Goal: Task Accomplishment & Management: Manage account settings

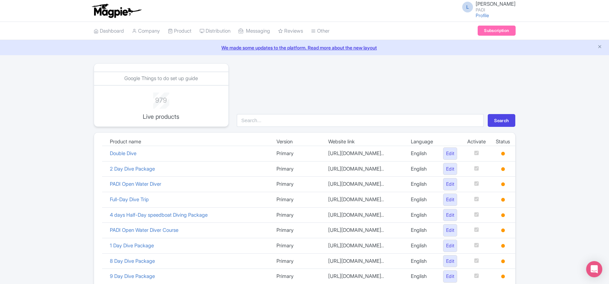
scroll to position [448, 0]
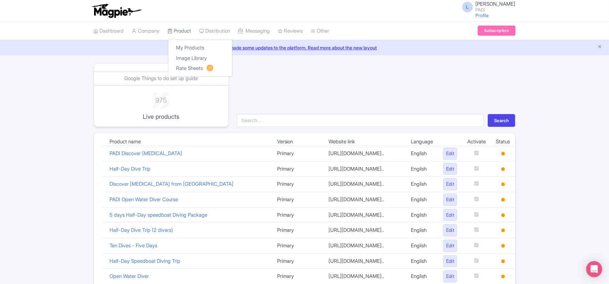
click at [181, 31] on link "Product" at bounding box center [180, 31] width 24 height 18
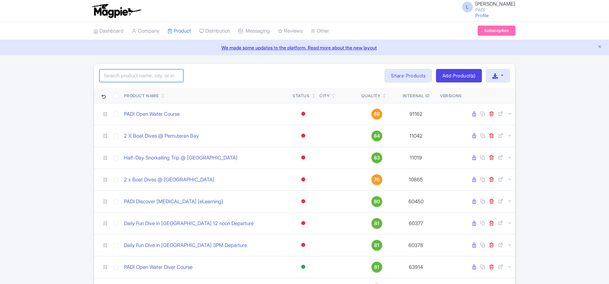
click at [136, 81] on input "search" at bounding box center [141, 75] width 84 height 13
type input "109142"
click button "Search" at bounding box center [0, 0] width 0 height 0
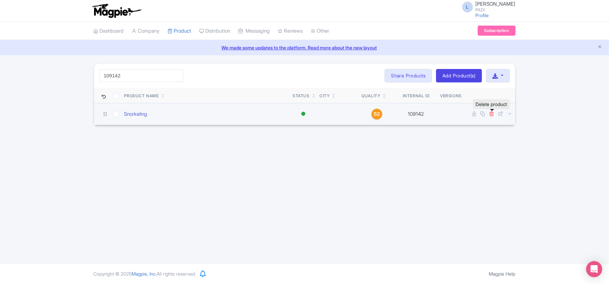
click at [493, 113] on icon at bounding box center [491, 113] width 5 height 5
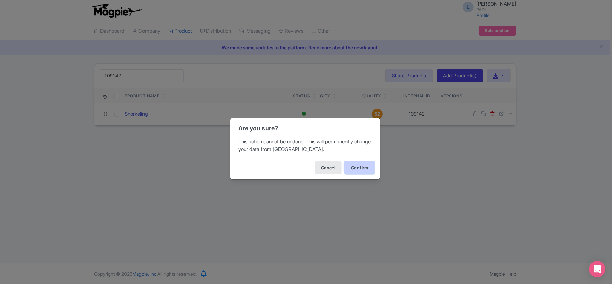
click at [363, 170] on button "Confirm" at bounding box center [359, 167] width 30 height 13
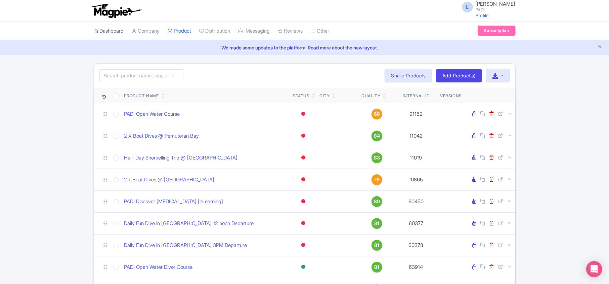
click at [98, 33] on icon at bounding box center [96, 31] width 5 height 5
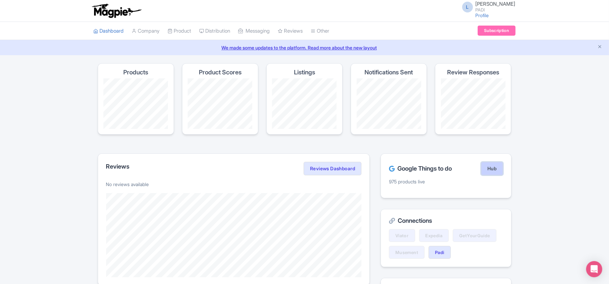
click at [498, 170] on link "Hub" at bounding box center [492, 168] width 22 height 13
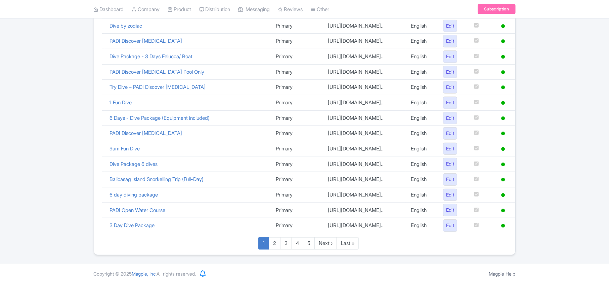
scroll to position [464, 0]
click at [339, 242] on link "Last »" at bounding box center [348, 243] width 22 height 12
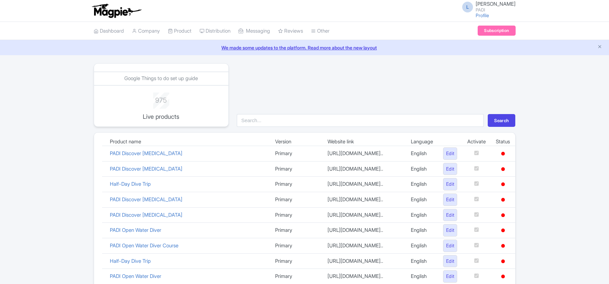
scroll to position [114, 0]
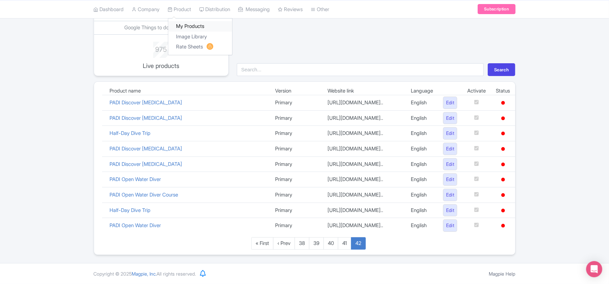
click at [183, 22] on link "My Products" at bounding box center [200, 26] width 64 height 10
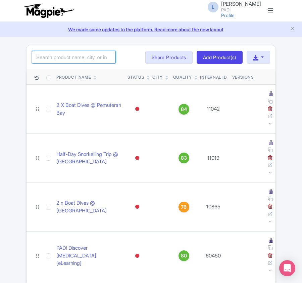
click at [65, 56] on input "search" at bounding box center [74, 57] width 84 height 13
click at [81, 58] on input "search" at bounding box center [74, 57] width 84 height 13
paste input "109140"
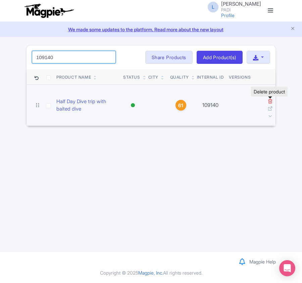
type input "109140"
click at [271, 101] on icon at bounding box center [270, 100] width 5 height 5
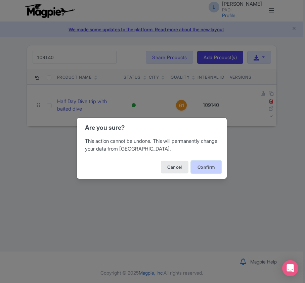
click at [210, 167] on button "Confirm" at bounding box center [206, 167] width 30 height 13
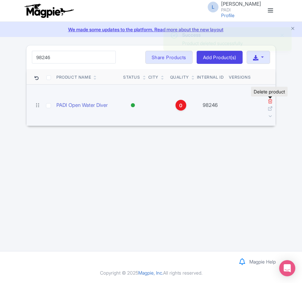
type input "98246"
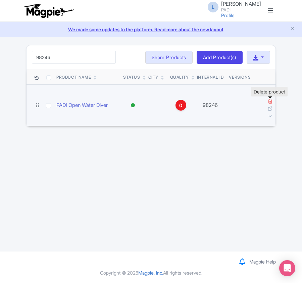
click at [269, 101] on icon at bounding box center [270, 100] width 5 height 5
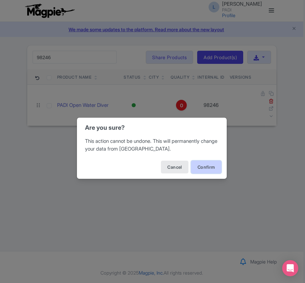
click at [212, 165] on button "Confirm" at bounding box center [206, 167] width 30 height 13
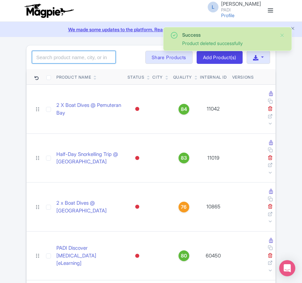
click at [72, 57] on input "search" at bounding box center [74, 57] width 84 height 13
paste input "106374"
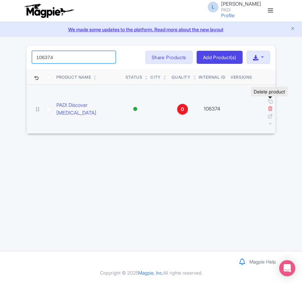
type input "106374"
click at [270, 106] on icon at bounding box center [270, 108] width 5 height 5
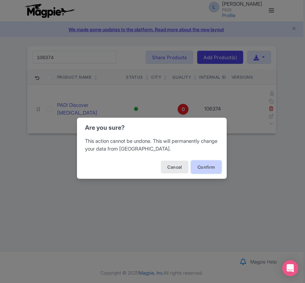
click at [210, 168] on button "Confirm" at bounding box center [206, 167] width 30 height 13
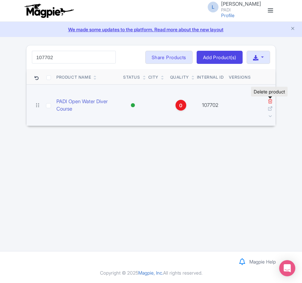
type input "107702"
click at [272, 101] on icon at bounding box center [270, 100] width 5 height 5
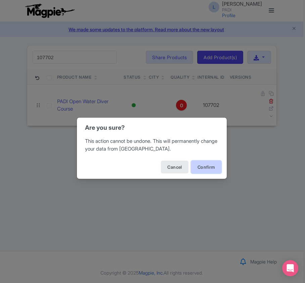
click at [209, 166] on button "Confirm" at bounding box center [206, 167] width 30 height 13
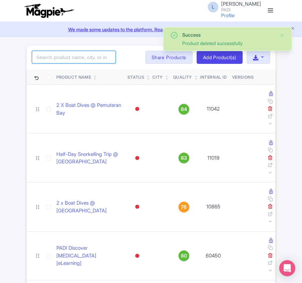
click at [68, 63] on input "search" at bounding box center [74, 57] width 84 height 13
paste input "107706"
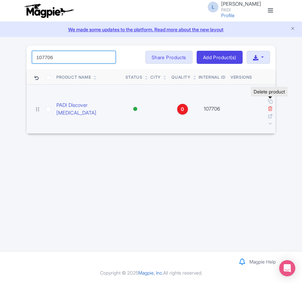
type input "107706"
click at [270, 106] on icon at bounding box center [270, 108] width 5 height 5
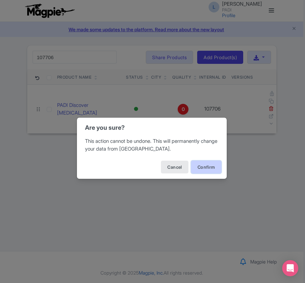
click at [208, 167] on button "Confirm" at bounding box center [206, 167] width 30 height 13
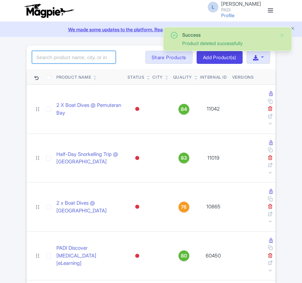
click at [72, 59] on input "search" at bounding box center [74, 57] width 84 height 13
paste input "109142"
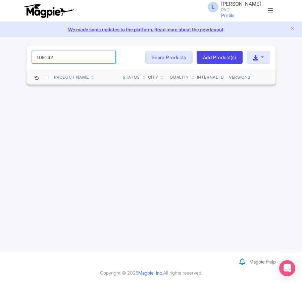
drag, startPoint x: 60, startPoint y: 58, endPoint x: 48, endPoint y: 58, distance: 12.1
click at [48, 58] on input "109142" at bounding box center [74, 57] width 84 height 13
click at [60, 55] on input "109142" at bounding box center [74, 57] width 84 height 13
drag, startPoint x: 60, startPoint y: 57, endPoint x: -9, endPoint y: 51, distance: 69.1
click at [0, 51] on html "L Luca Novelli PADI Profile Users Settings Sign out Dashboard Company Product M…" at bounding box center [151, 141] width 302 height 283
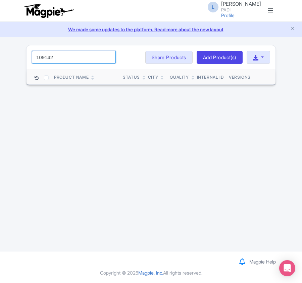
paste input "060"
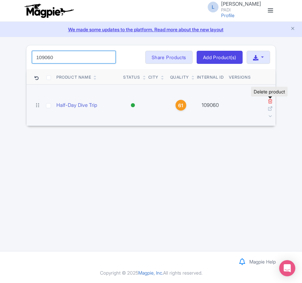
type input "109060"
click at [269, 101] on icon at bounding box center [270, 100] width 5 height 5
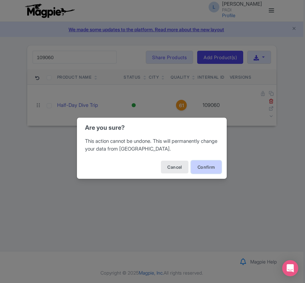
click at [211, 165] on button "Confirm" at bounding box center [206, 167] width 30 height 13
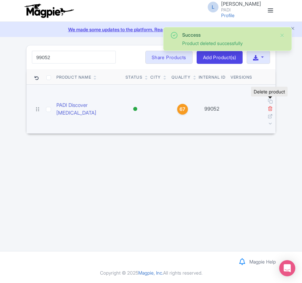
type input "99052"
click at [269, 106] on icon at bounding box center [270, 108] width 5 height 5
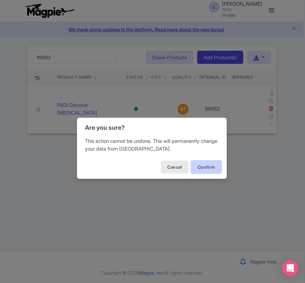
click at [201, 169] on button "Confirm" at bounding box center [206, 167] width 30 height 13
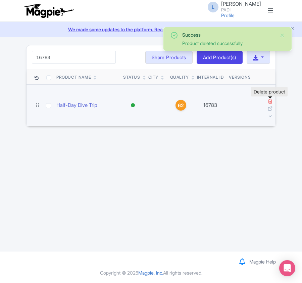
type input "16783"
click at [270, 102] on icon at bounding box center [270, 100] width 5 height 5
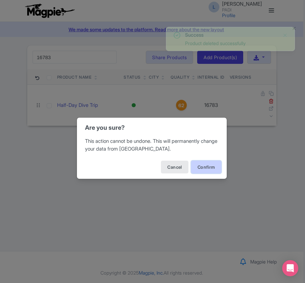
click at [202, 164] on button "Confirm" at bounding box center [206, 167] width 30 height 13
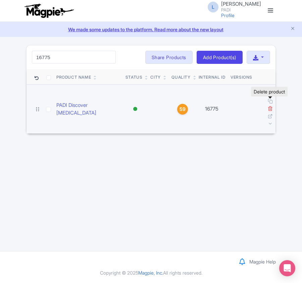
type input "16775"
click at [272, 106] on icon at bounding box center [270, 108] width 5 height 5
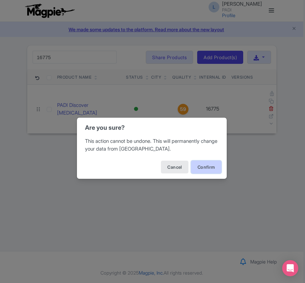
click at [206, 168] on button "Confirm" at bounding box center [206, 167] width 30 height 13
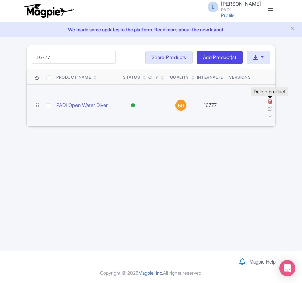
type input "16777"
click at [273, 101] on icon at bounding box center [270, 100] width 5 height 5
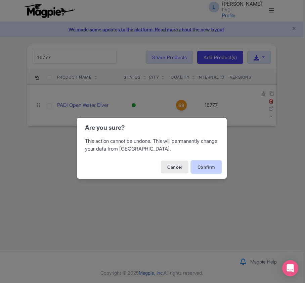
click at [200, 167] on button "Confirm" at bounding box center [206, 167] width 30 height 13
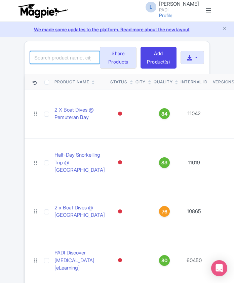
click at [63, 64] on input "search" at bounding box center [65, 57] width 70 height 13
paste input "47879"
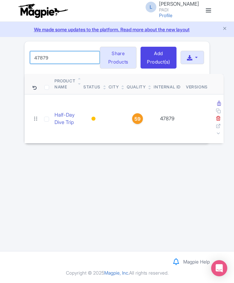
drag, startPoint x: 65, startPoint y: 60, endPoint x: -5, endPoint y: 60, distance: 69.2
click at [0, 60] on html "L [PERSON_NAME] PADI Profile Users Settings Sign out Dashboard Company Product …" at bounding box center [117, 141] width 234 height 283
paste input "88032"
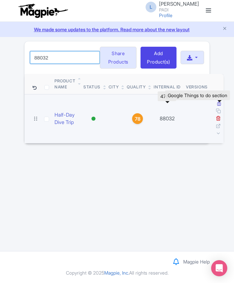
type input "88032"
click at [218, 106] on icon at bounding box center [219, 103] width 4 height 5
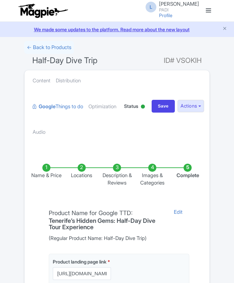
click at [81, 168] on li "Locations" at bounding box center [81, 175] width 35 height 23
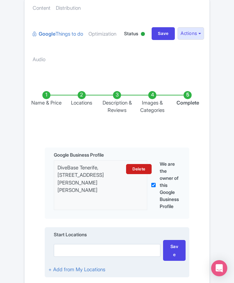
scroll to position [45, 0]
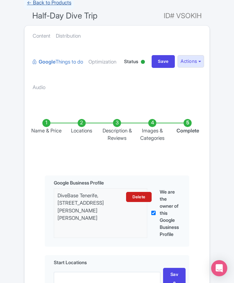
click at [50, 3] on link "← Back to Products" at bounding box center [49, 2] width 50 height 13
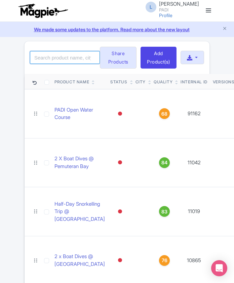
click at [50, 61] on input "search" at bounding box center [65, 57] width 70 height 13
paste input "73039"
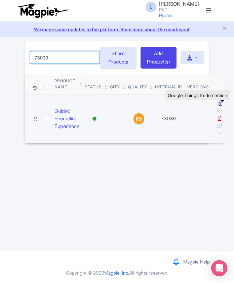
type input "73039"
click at [222, 106] on icon at bounding box center [220, 103] width 4 height 5
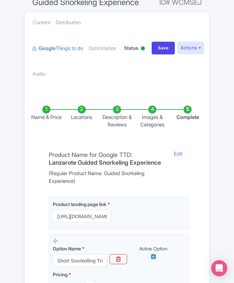
scroll to position [45, 0]
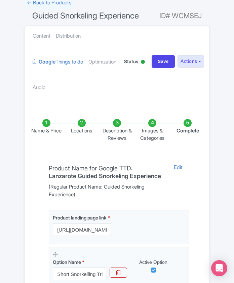
click at [81, 123] on li "Locations" at bounding box center [81, 130] width 35 height 23
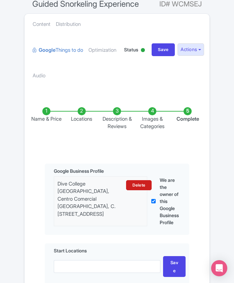
scroll to position [0, 0]
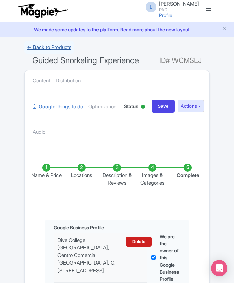
click at [47, 45] on link "← Back to Products" at bounding box center [49, 47] width 50 height 13
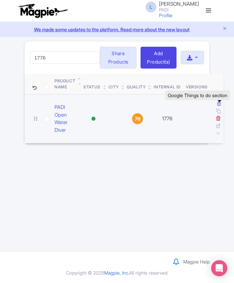
type input "1776"
click at [218, 106] on icon at bounding box center [219, 103] width 4 height 5
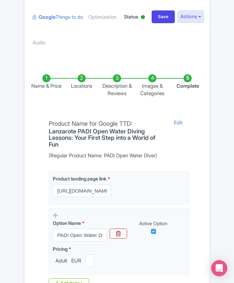
scroll to position [89, 0]
click at [77, 77] on li "Locations" at bounding box center [81, 85] width 35 height 23
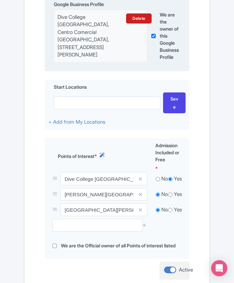
scroll to position [224, 0]
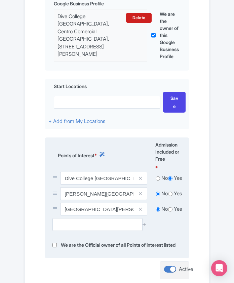
click at [142, 193] on span at bounding box center [140, 193] width 13 height 13
click at [141, 192] on icon at bounding box center [140, 193] width 3 height 5
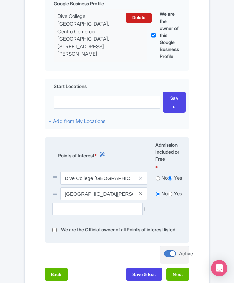
click at [140, 191] on icon at bounding box center [140, 193] width 3 height 5
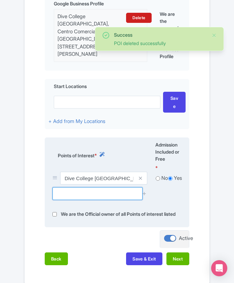
click at [132, 191] on input "text" at bounding box center [97, 193] width 90 height 13
paste input "Mirador Punta Pechiguera Cove"
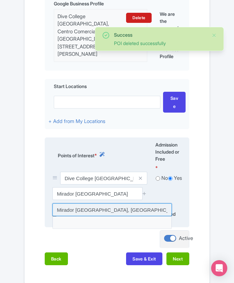
click at [107, 210] on input at bounding box center [111, 209] width 119 height 13
type input "Mirador Punta Pechiguera Cove, Playa Blanca, Spain"
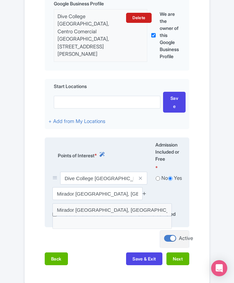
click at [145, 193] on icon at bounding box center [144, 193] width 5 height 5
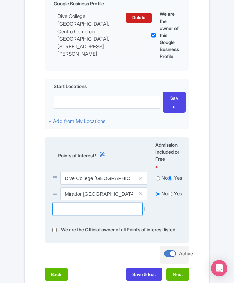
click at [84, 207] on input "text" at bounding box center [97, 209] width 90 height 13
paste input "Museo Atlantico"
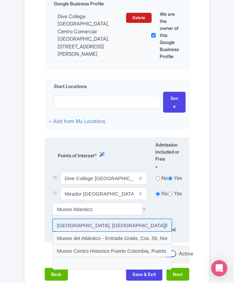
click at [82, 223] on input at bounding box center [111, 225] width 119 height 13
type input "[GEOGRAPHIC_DATA], [GEOGRAPHIC_DATA][PERSON_NAME], [GEOGRAPHIC_DATA]"
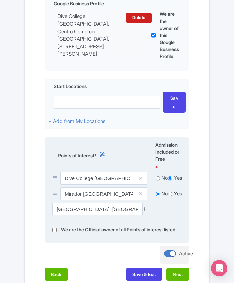
click at [145, 206] on icon at bounding box center [144, 208] width 5 height 5
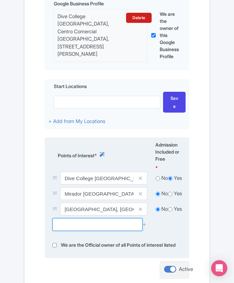
click at [81, 221] on input "text" at bounding box center [97, 224] width 90 height 13
paste input "Las Coloradas"
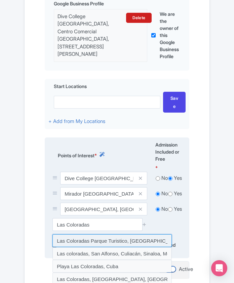
click at [144, 237] on input at bounding box center [111, 240] width 119 height 13
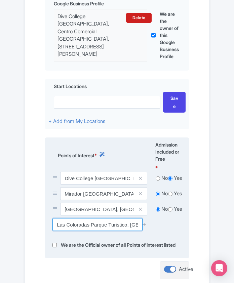
click at [117, 222] on input "Las Coloradas Parque Turistico, Las Coloradas, Yucatan, Mexico" at bounding box center [97, 224] width 90 height 13
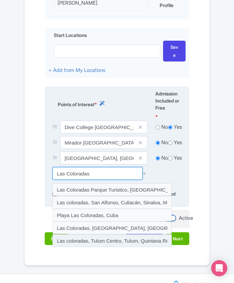
scroll to position [303, 0]
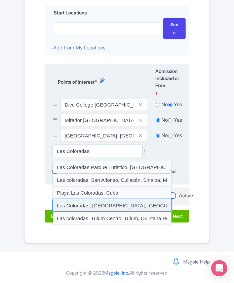
click at [131, 199] on input at bounding box center [111, 205] width 119 height 13
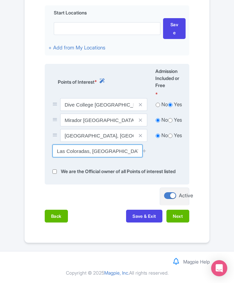
click at [123, 144] on input "Las Coloradas, Calle Faro, Las Palmas de Gran Canaria, Spain" at bounding box center [97, 150] width 90 height 13
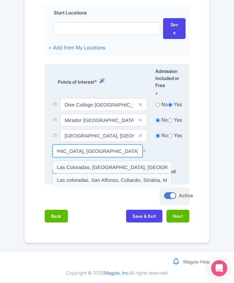
scroll to position [0, 0]
drag, startPoint x: 121, startPoint y: 144, endPoint x: 90, endPoint y: 144, distance: 30.9
click at [90, 144] on input "Las Coloradas, Calle Faro, Las Palmas de Gran Canaria, Spain" at bounding box center [97, 150] width 90 height 13
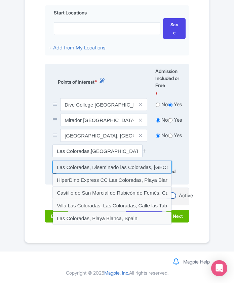
click at [156, 162] on input at bounding box center [111, 167] width 119 height 13
type input "Las Coloradas, Diseminado las Coloradas, Playa Blanca, Spain"
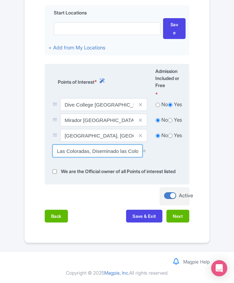
click at [107, 146] on input "Las Coloradas, Diseminado las Coloradas, Playa Blanca, Spain" at bounding box center [97, 150] width 90 height 13
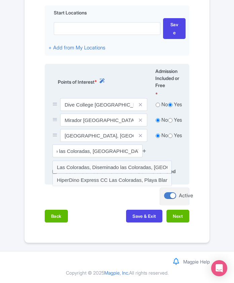
click at [144, 148] on icon at bounding box center [144, 150] width 5 height 5
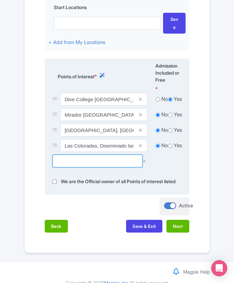
click at [68, 159] on input "text" at bounding box center [97, 161] width 90 height 13
paste input "Cathedral"
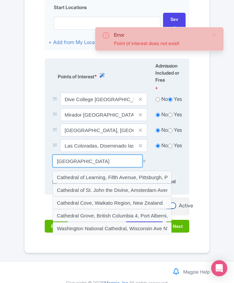
drag, startPoint x: 81, startPoint y: 161, endPoint x: 86, endPoint y: 159, distance: 5.9
click at [86, 159] on input "Cathedral cove Lanzarote" at bounding box center [97, 161] width 90 height 13
drag, startPoint x: 79, startPoint y: 159, endPoint x: 89, endPoint y: 159, distance: 10.1
click at [89, 159] on input "Cathedral cave Lanzarote" at bounding box center [97, 161] width 90 height 13
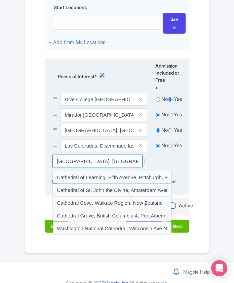
click at [109, 159] on input "Cathedral, Lanzarote" at bounding box center [97, 161] width 90 height 13
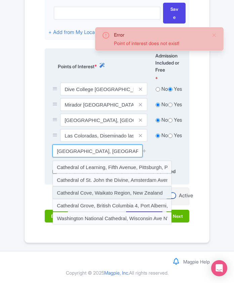
scroll to position [318, 0]
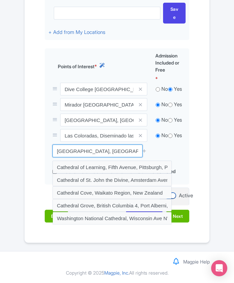
drag, startPoint x: 77, startPoint y: 141, endPoint x: 20, endPoint y: 140, distance: 56.5
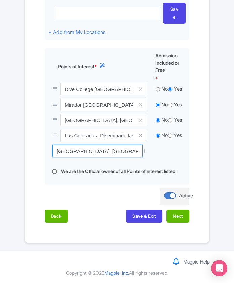
paste input "Playa Chica Divespot"
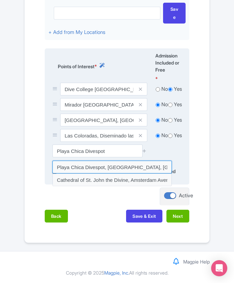
click at [63, 162] on input at bounding box center [111, 167] width 119 height 13
type input "Playa Chica Divespot, Paseo Barrilla, Puerto del Carmen, Spain"
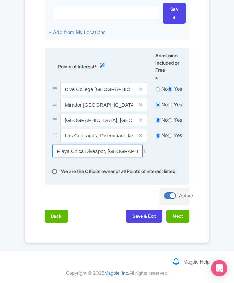
click at [115, 145] on input "Playa Chica Divespot, Paseo Barrilla, Puerto del Carmen, Spain" at bounding box center [97, 150] width 90 height 13
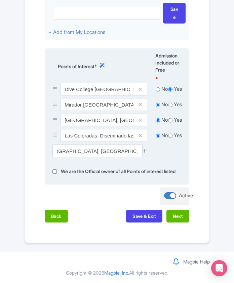
click at [144, 148] on icon at bounding box center [144, 150] width 5 height 5
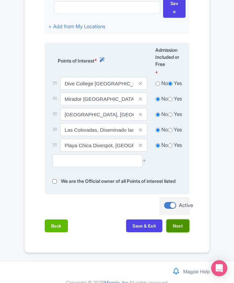
click at [176, 230] on button "Next" at bounding box center [177, 225] width 23 height 13
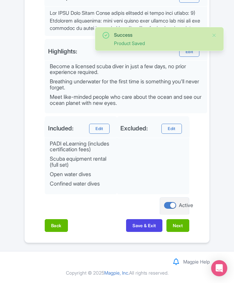
scroll to position [299, 0]
click at [179, 226] on button "Next" at bounding box center [177, 225] width 23 height 13
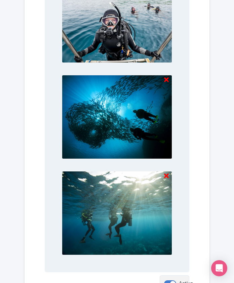
scroll to position [730, 0]
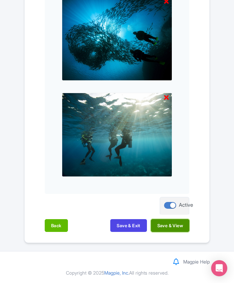
click at [163, 225] on button "Save & View" at bounding box center [170, 225] width 38 height 13
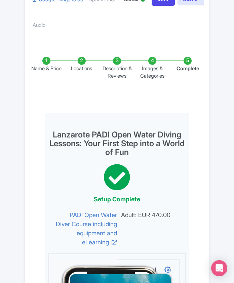
scroll to position [0, 0]
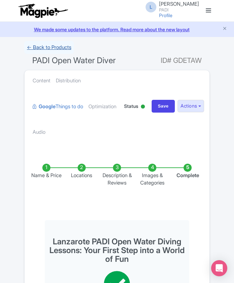
click at [54, 46] on link "← Back to Products" at bounding box center [49, 47] width 50 height 13
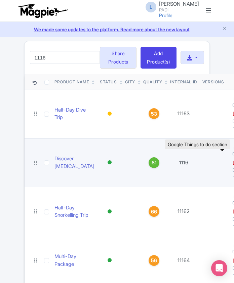
type input "1116"
click at [233, 150] on icon at bounding box center [235, 147] width 4 height 5
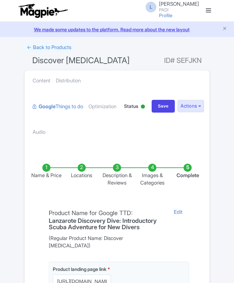
scroll to position [134, 0]
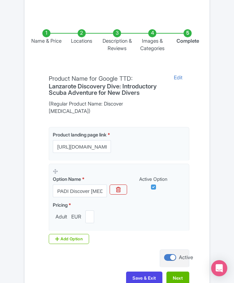
click at [82, 31] on li "Locations" at bounding box center [81, 40] width 35 height 23
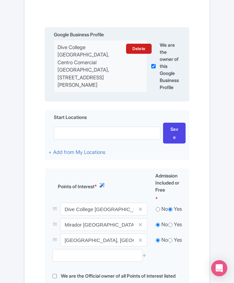
scroll to position [224, 0]
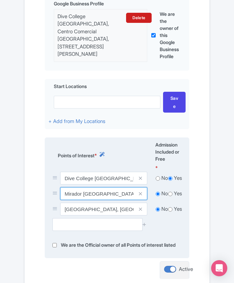
click at [88, 195] on input "Mirador Punta Pechiguera Cove, Playa Blanca, Spain" at bounding box center [103, 193] width 87 height 13
drag, startPoint x: 65, startPoint y: 193, endPoint x: 148, endPoint y: 193, distance: 83.0
click at [148, 193] on div "Mirador Punta Pechiguera Cove, Playa Blanca, Spain" at bounding box center [99, 194] width 103 height 15
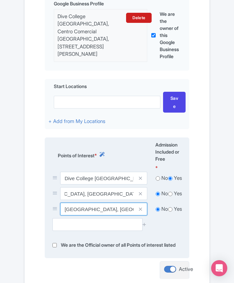
scroll to position [0, 0]
drag, startPoint x: 66, startPoint y: 208, endPoint x: 138, endPoint y: 205, distance: 71.6
click at [138, 205] on div "Punta del Papagayo, Spain" at bounding box center [103, 209] width 87 height 13
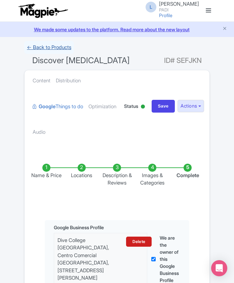
drag, startPoint x: 48, startPoint y: 48, endPoint x: 42, endPoint y: 47, distance: 6.1
click at [48, 48] on link "← Back to Products" at bounding box center [49, 47] width 50 height 13
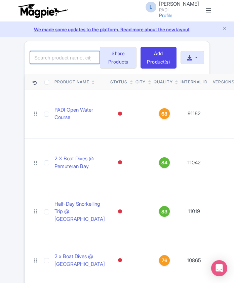
click at [59, 64] on input "search" at bounding box center [65, 57] width 70 height 13
paste input "73039"
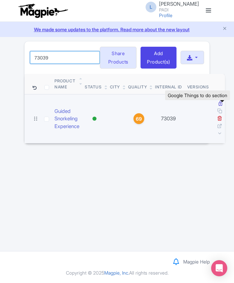
type input "73039"
click at [222, 106] on icon at bounding box center [220, 103] width 4 height 5
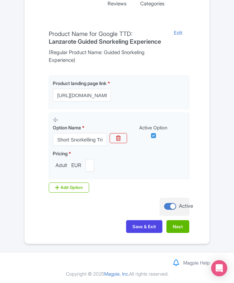
scroll to position [45, 0]
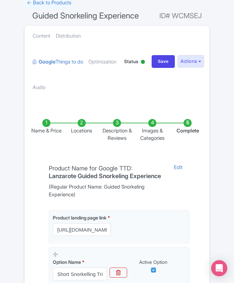
click at [82, 123] on li "Locations" at bounding box center [81, 130] width 35 height 23
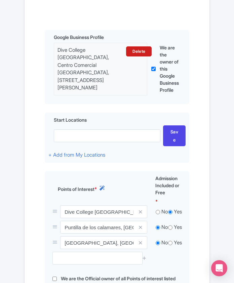
scroll to position [0, 0]
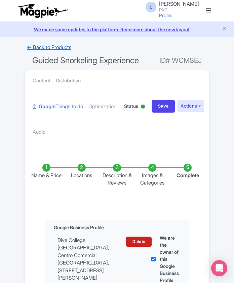
click at [54, 48] on link "← Back to Products" at bounding box center [49, 47] width 50 height 13
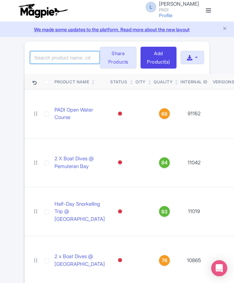
click at [61, 59] on input "search" at bounding box center [65, 57] width 70 height 13
paste input "12361"
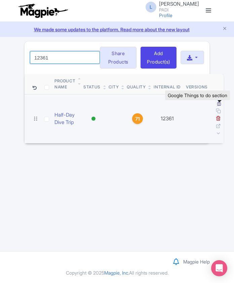
type input "12361"
click at [218, 106] on icon at bounding box center [219, 103] width 4 height 5
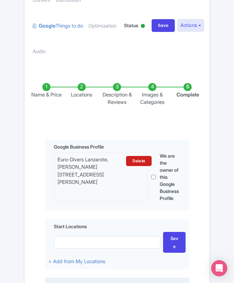
scroll to position [269, 0]
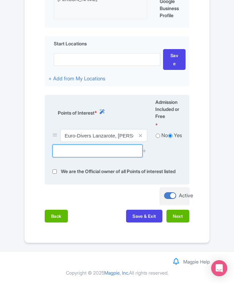
click at [107, 148] on input "text" at bounding box center [97, 150] width 90 height 13
paste input "Playa Chica Divespot,"
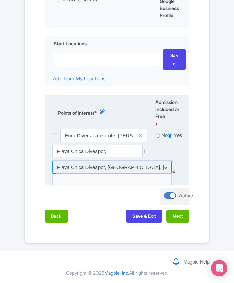
click at [106, 164] on input at bounding box center [111, 167] width 119 height 13
type input "Playa Chica Divespot, [GEOGRAPHIC_DATA], [GEOGRAPHIC_DATA][PERSON_NAME], [GEOGR…"
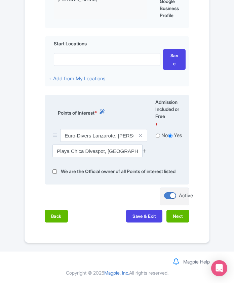
click at [143, 148] on icon at bounding box center [144, 150] width 5 height 5
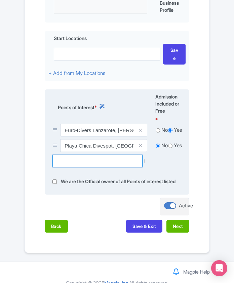
click at [66, 165] on input "text" at bounding box center [97, 161] width 90 height 13
paste input "Las Coloradas, Diseminado las"
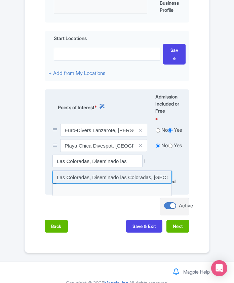
click at [72, 175] on input at bounding box center [111, 177] width 119 height 13
type input "Las Coloradas, Diseminado las Coloradas, Playa Blanca, Spain"
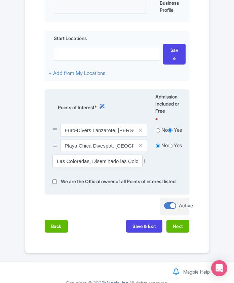
click at [143, 163] on icon at bounding box center [144, 160] width 5 height 5
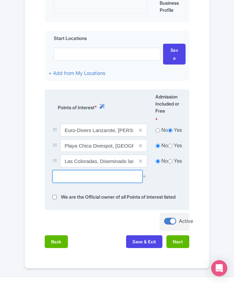
click at [62, 179] on input "text" at bounding box center [97, 176] width 90 height 13
paste input "Museo Atlantico Lanzarote,"
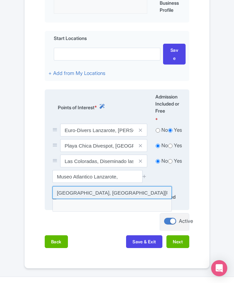
click at [83, 195] on input at bounding box center [111, 192] width 119 height 13
type input "[GEOGRAPHIC_DATA], [GEOGRAPHIC_DATA][PERSON_NAME], [GEOGRAPHIC_DATA]"
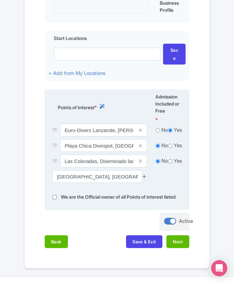
click at [144, 178] on icon at bounding box center [144, 176] width 5 height 5
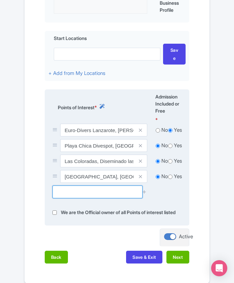
click at [83, 189] on input "text" at bounding box center [97, 191] width 90 height 13
paste input "Playa de Jablillo"
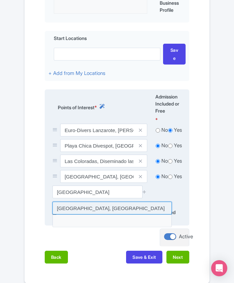
click at [76, 207] on input at bounding box center [111, 208] width 119 height 13
type input "Playa del Jablillo, Spain"
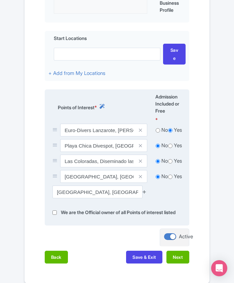
click at [144, 194] on icon at bounding box center [144, 191] width 5 height 5
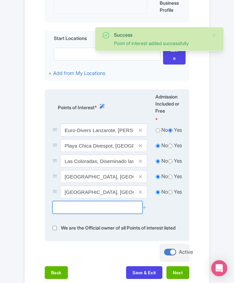
click at [76, 204] on input "text" at bounding box center [97, 207] width 90 height 13
paste input "Marina de Arrecife"
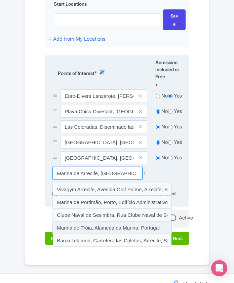
scroll to position [289, 0]
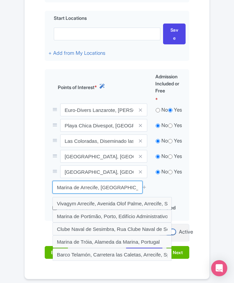
type input "Marina de Arrecife, Lanzarote"
click at [194, 186] on div "Name & Price Locations Description & Reviews Images & Categories Complete Edit …" at bounding box center [117, 63] width 177 height 404
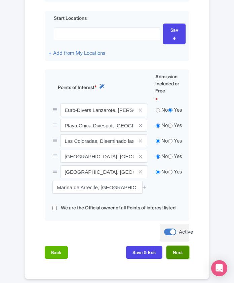
click at [182, 257] on button "Next" at bounding box center [177, 252] width 23 height 13
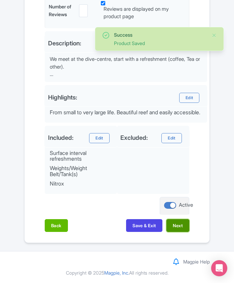
click at [172, 226] on button "Next" at bounding box center [177, 225] width 23 height 13
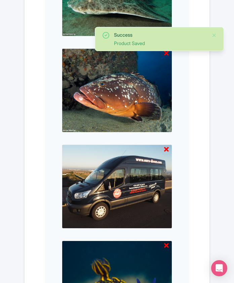
scroll to position [722, 0]
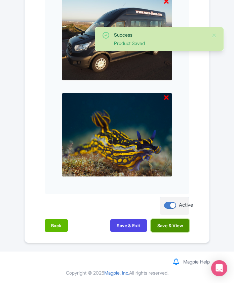
click at [171, 227] on button "Save & View" at bounding box center [170, 225] width 38 height 13
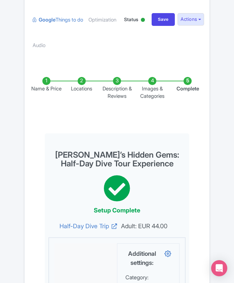
scroll to position [0, 0]
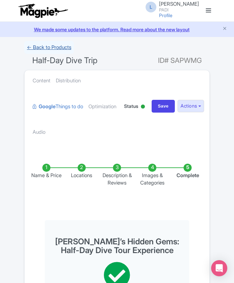
click at [56, 46] on link "← Back to Products" at bounding box center [49, 47] width 50 height 13
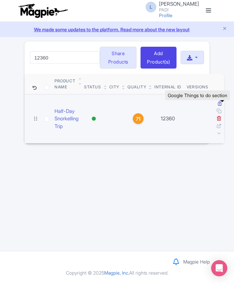
type input "12360"
click at [221, 106] on icon at bounding box center [220, 103] width 4 height 5
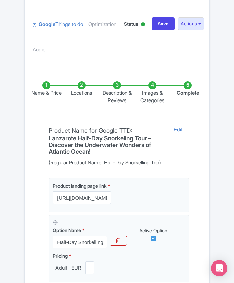
scroll to position [45, 0]
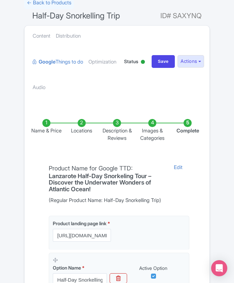
click at [82, 124] on li "Locations" at bounding box center [81, 130] width 35 height 23
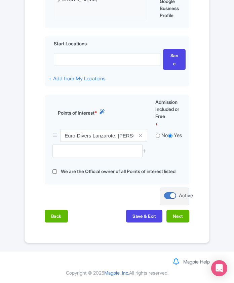
scroll to position [269, 0]
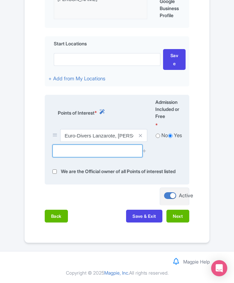
click at [89, 144] on input "text" at bounding box center [97, 150] width 90 height 13
paste input "Museo Atlantico Lanzarote,"
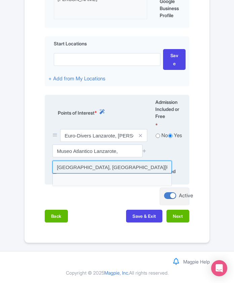
click at [87, 162] on input at bounding box center [111, 167] width 119 height 13
type input "Museo Atlántico Lanzarote, Playa Blanca, Spain"
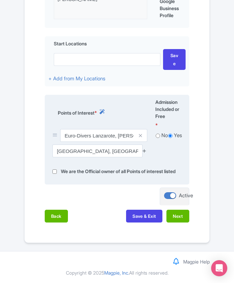
click at [144, 148] on icon at bounding box center [144, 150] width 5 height 5
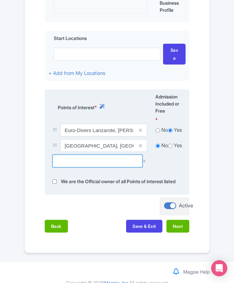
click at [107, 163] on input "text" at bounding box center [97, 161] width 90 height 13
paste input "Las Coloradas,"
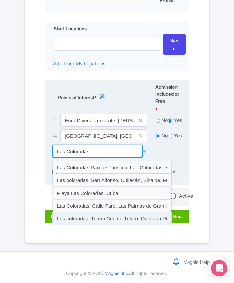
scroll to position [288, 0]
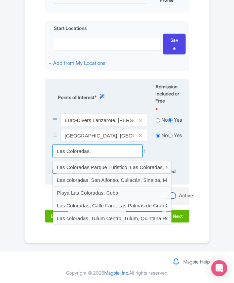
click at [99, 145] on input "Las Coloradas," at bounding box center [97, 150] width 90 height 13
paste input "Diseminado"
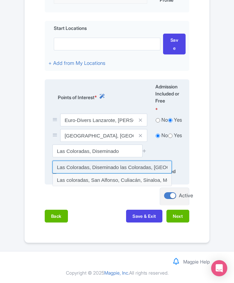
click at [95, 162] on input at bounding box center [111, 167] width 119 height 13
type input "Las Coloradas, Diseminado las Coloradas, Playa Blanca, Spain"
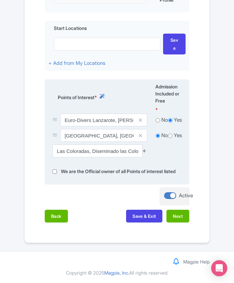
click at [146, 148] on icon at bounding box center [144, 150] width 5 height 5
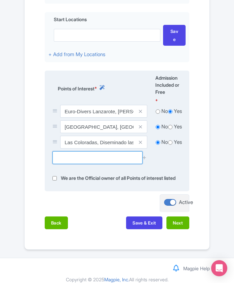
click at [76, 161] on input "text" at bounding box center [97, 157] width 90 height 13
paste input "Playa de Jablillo"
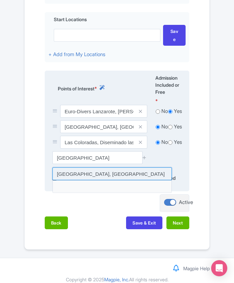
click at [83, 179] on input at bounding box center [111, 173] width 119 height 13
type input "Playa del Jablillo, Spain"
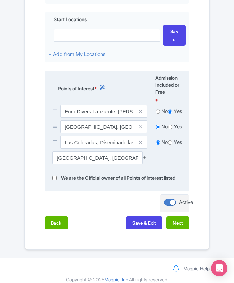
click at [144, 157] on icon at bounding box center [144, 157] width 5 height 5
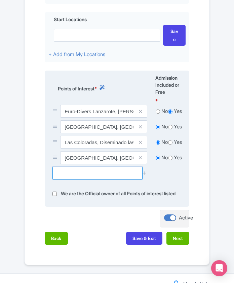
click at [82, 177] on input "text" at bounding box center [97, 173] width 90 height 13
paste input "Montaña Roja"
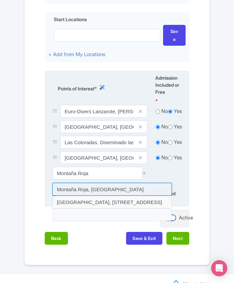
click at [80, 187] on input at bounding box center [111, 189] width 119 height 13
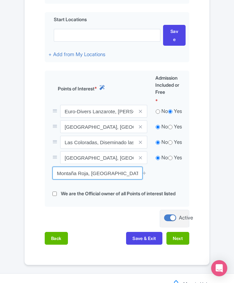
drag, startPoint x: 92, startPoint y: 174, endPoint x: 30, endPoint y: 170, distance: 61.9
click at [30, 170] on div "Name & Price Locations Description & Reviews Images & Categories Complete Edit …" at bounding box center [117, 57] width 177 height 389
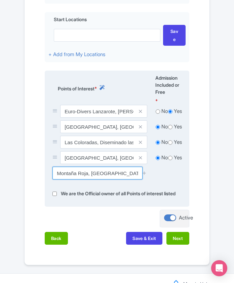
click at [89, 174] on input "Montaña Roja, Spain" at bounding box center [97, 173] width 90 height 13
drag, startPoint x: 89, startPoint y: 174, endPoint x: 112, endPoint y: 174, distance: 22.8
click at [112, 174] on input "Montaña Roja, Spain" at bounding box center [97, 173] width 90 height 13
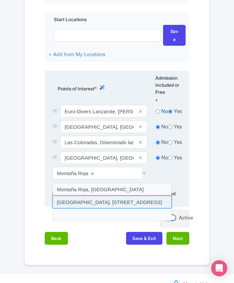
click at [120, 202] on input at bounding box center [111, 202] width 119 height 13
type input "Playa de Montaña Roja, Av. 7 Islas Canarias, Spain"
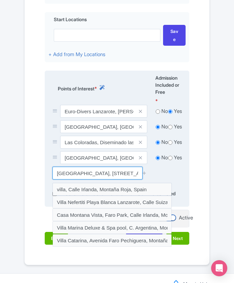
click at [107, 176] on input "Playa de Montaña Roja, Av. 7 Islas Canarias, Spain" at bounding box center [97, 173] width 90 height 13
drag, startPoint x: 107, startPoint y: 176, endPoint x: 139, endPoint y: 173, distance: 32.1
click at [139, 173] on div "Playa de Montaña Roja, Av. 7 Islas Canarias, Spain" at bounding box center [99, 173] width 95 height 13
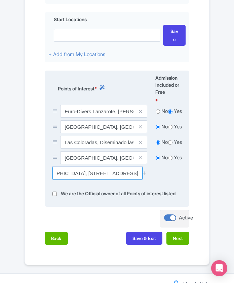
click at [76, 176] on input "Playa de Montaña Roja, Av. 7 Islas Canarias, Spain" at bounding box center [97, 173] width 90 height 13
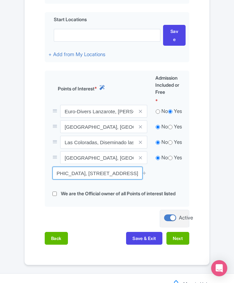
scroll to position [0, 0]
drag, startPoint x: 73, startPoint y: 174, endPoint x: 7, endPoint y: 175, distance: 66.2
click at [7, 175] on div "Success Point of interest added successfully ← Back to Products Half-Day Snorke…" at bounding box center [117, 9] width 234 height 512
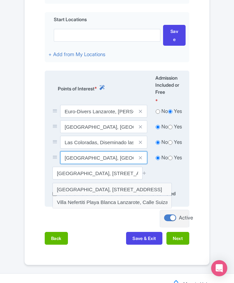
drag, startPoint x: 61, startPoint y: 157, endPoint x: 155, endPoint y: 159, distance: 93.8
click at [153, 159] on div "Playa del Jablillo, Spain No Yes" at bounding box center [116, 158] width 137 height 15
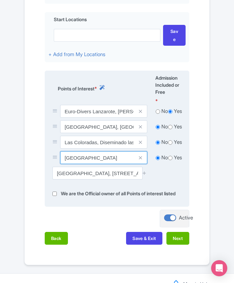
type input "Punta Pechiguera"
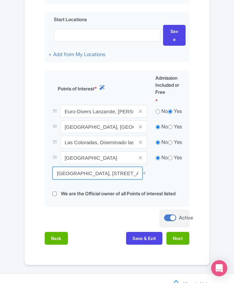
scroll to position [0, 34]
drag, startPoint x: 53, startPoint y: 176, endPoint x: 220, endPoint y: 177, distance: 167.0
click at [220, 177] on div "Success Point of interest added successfully ← Back to Products Half-Day Snorke…" at bounding box center [117, 9] width 234 height 512
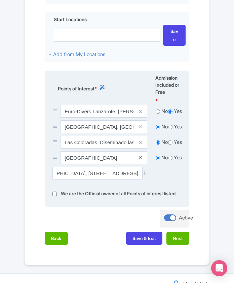
click at [140, 157] on icon at bounding box center [140, 157] width 3 height 5
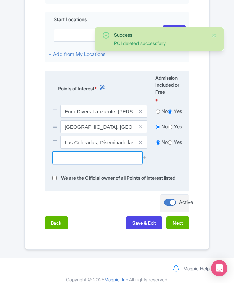
click at [70, 156] on input "text" at bounding box center [97, 157] width 90 height 13
paste input "Playa de Montaña Roj"
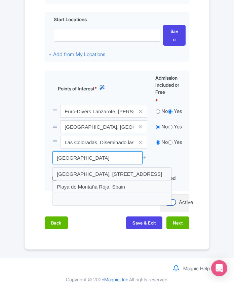
drag, startPoint x: 118, startPoint y: 161, endPoint x: 3, endPoint y: 150, distance: 115.8
click at [2, 148] on div "Success POI deleted successfully ← Back to Products Half-Day Snorkelling Trip I…" at bounding box center [117, 1] width 234 height 496
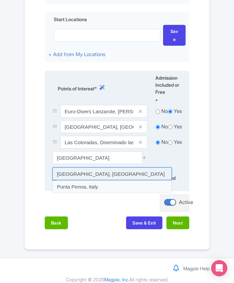
click at [67, 175] on input at bounding box center [111, 173] width 119 height 13
type input "Punta Pechiguera, Spain"
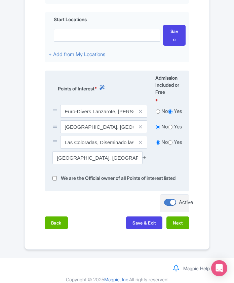
click at [145, 160] on icon at bounding box center [144, 157] width 5 height 5
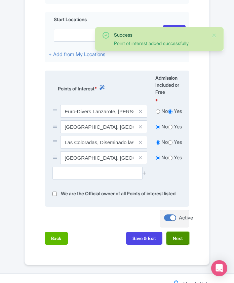
click at [180, 245] on button "Next" at bounding box center [177, 238] width 23 height 13
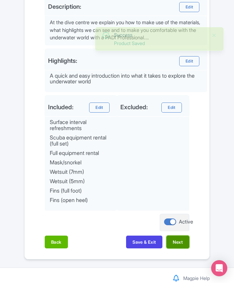
click at [174, 248] on button "Next" at bounding box center [177, 242] width 23 height 13
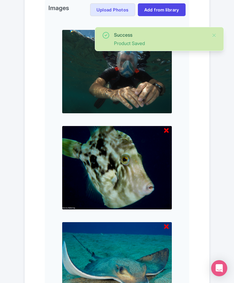
scroll to position [730, 0]
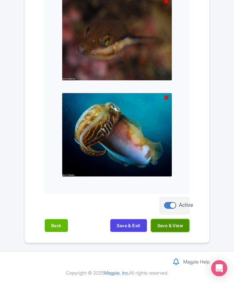
click at [172, 228] on button "Save & View" at bounding box center [170, 225] width 38 height 13
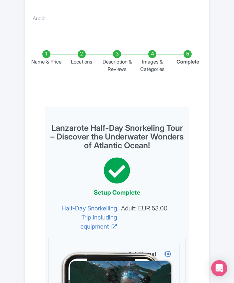
scroll to position [0, 0]
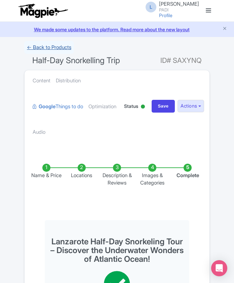
click at [36, 45] on link "← Back to Products" at bounding box center [49, 47] width 50 height 13
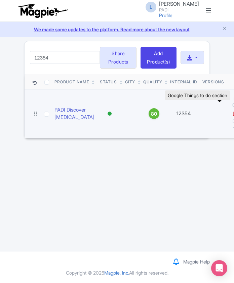
type input "12354"
click at [233, 101] on icon at bounding box center [235, 98] width 4 height 5
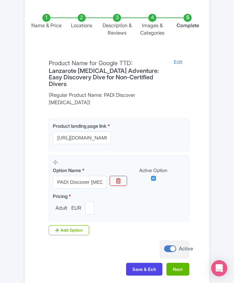
scroll to position [68, 0]
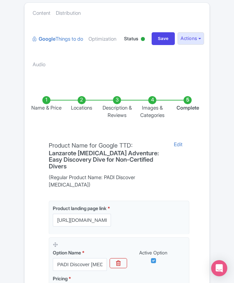
click at [82, 100] on li "Locations" at bounding box center [81, 107] width 35 height 23
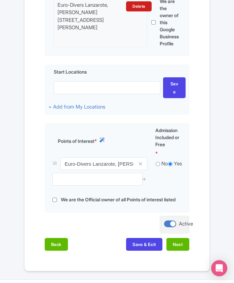
scroll to position [272, 0]
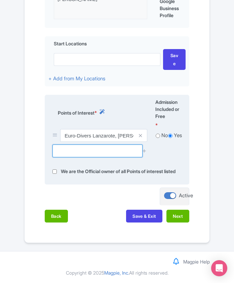
click at [101, 144] on input "text" at bounding box center [97, 150] width 90 height 13
paste input "Playa Chica Divespot, Paseo"
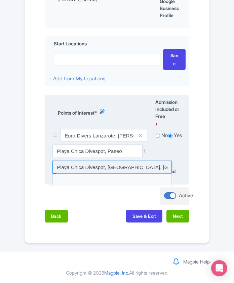
click at [103, 161] on input at bounding box center [111, 167] width 119 height 13
type input "Playa Chica Divespot, [GEOGRAPHIC_DATA], [GEOGRAPHIC_DATA][PERSON_NAME], [GEOGR…"
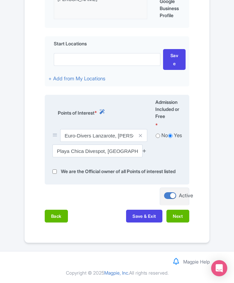
click at [143, 148] on icon at bounding box center [144, 150] width 5 height 5
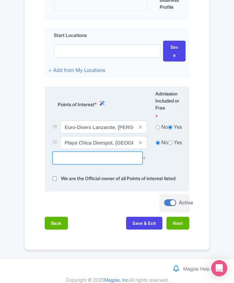
click at [100, 156] on input "text" at bounding box center [97, 158] width 90 height 13
paste input "[GEOGRAPHIC_DATA]"
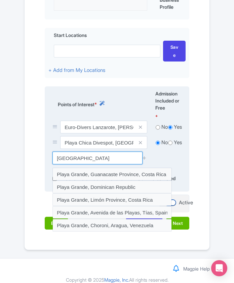
click at [97, 159] on input "[GEOGRAPHIC_DATA]" at bounding box center [97, 158] width 90 height 13
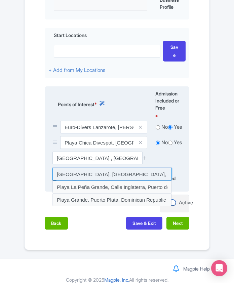
click at [115, 175] on input at bounding box center [111, 174] width 119 height 13
type input "[GEOGRAPHIC_DATA], [GEOGRAPHIC_DATA], [GEOGRAPHIC_DATA][PERSON_NAME], [GEOGRAPH…"
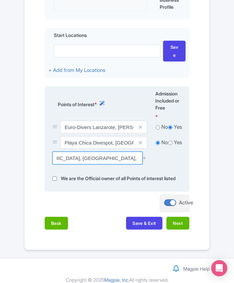
scroll to position [0, 63]
drag, startPoint x: 116, startPoint y: 160, endPoint x: 138, endPoint y: 159, distance: 21.5
click at [138, 159] on div "[GEOGRAPHIC_DATA], [GEOGRAPHIC_DATA], [GEOGRAPHIC_DATA][PERSON_NAME], [GEOGRAPH…" at bounding box center [99, 158] width 95 height 13
click at [108, 162] on input "[GEOGRAPHIC_DATA], [GEOGRAPHIC_DATA], [GEOGRAPHIC_DATA][PERSON_NAME], [GEOGRAPH…" at bounding box center [97, 158] width 90 height 13
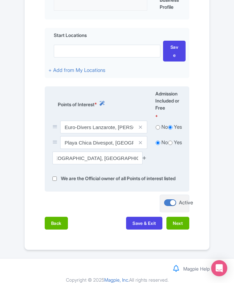
click at [144, 160] on icon at bounding box center [144, 157] width 5 height 5
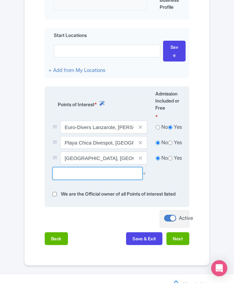
click at [65, 177] on input "text" at bounding box center [97, 173] width 90 height 13
paste input "Playa Chica - Muellito"
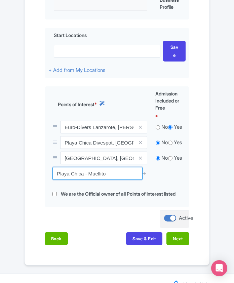
drag, startPoint x: 114, startPoint y: 179, endPoint x: 38, endPoint y: 174, distance: 76.1
click at [38, 174] on div "Name & Price Locations Description & Reviews Images & Categories Complete Edit …" at bounding box center [117, 64] width 177 height 373
paste input "Bay"
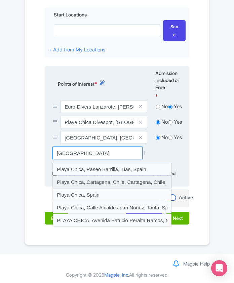
scroll to position [303, 0]
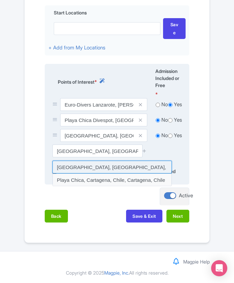
click at [125, 161] on input at bounding box center [111, 167] width 119 height 13
type input "[GEOGRAPHIC_DATA], [GEOGRAPHIC_DATA], [GEOGRAPHIC_DATA][PERSON_NAME], [GEOGRAPH…"
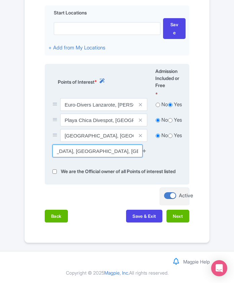
scroll to position [0, 41]
drag, startPoint x: 113, startPoint y: 148, endPoint x: 142, endPoint y: 144, distance: 29.5
click at [142, 144] on div "[GEOGRAPHIC_DATA], [GEOGRAPHIC_DATA], [GEOGRAPHIC_DATA][PERSON_NAME], [GEOGRAPH…" at bounding box center [99, 150] width 95 height 13
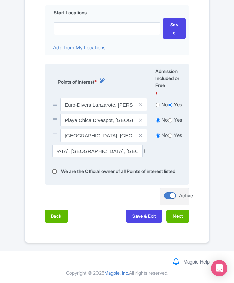
click at [145, 148] on icon at bounding box center [144, 150] width 5 height 5
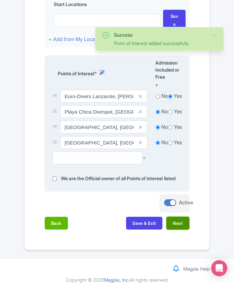
click at [179, 229] on button "Next" at bounding box center [177, 223] width 23 height 13
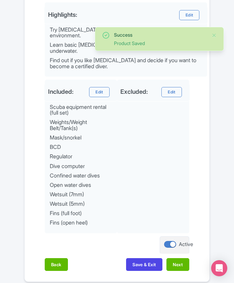
scroll to position [375, 0]
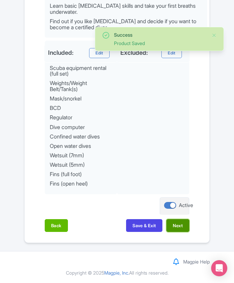
click at [180, 229] on button "Next" at bounding box center [177, 225] width 23 height 13
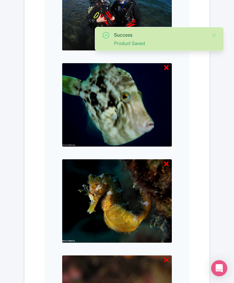
scroll to position [423, 0]
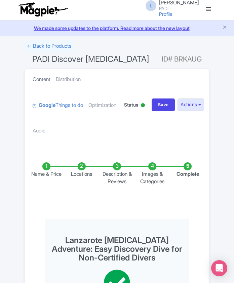
scroll to position [0, 0]
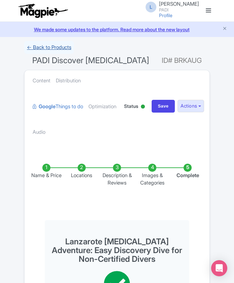
click at [39, 46] on link "← Back to Products" at bounding box center [49, 47] width 50 height 13
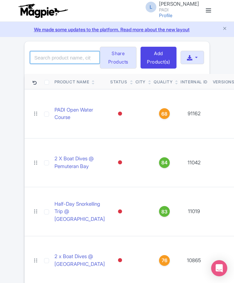
click at [63, 64] on input "search" at bounding box center [65, 57] width 70 height 13
paste input "61278"
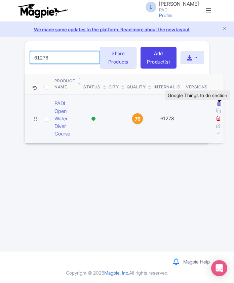
type input "61278"
click at [220, 106] on icon at bounding box center [219, 103] width 4 height 5
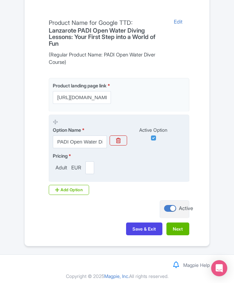
scroll to position [68, 0]
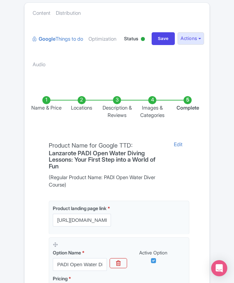
click at [78, 98] on li "Locations" at bounding box center [81, 107] width 35 height 23
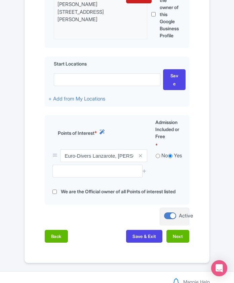
scroll to position [247, 0]
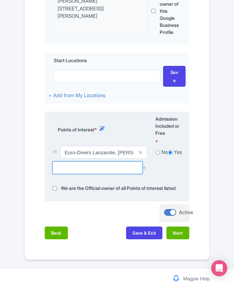
click at [102, 168] on input "text" at bounding box center [97, 167] width 90 height 13
paste input "[GEOGRAPHIC_DATA]"
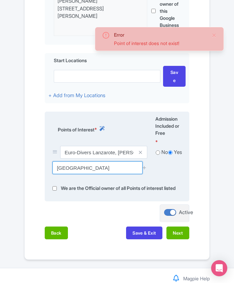
drag, startPoint x: 84, startPoint y: 167, endPoint x: 106, endPoint y: 172, distance: 23.0
click at [105, 172] on input "[GEOGRAPHIC_DATA]" at bounding box center [97, 167] width 90 height 13
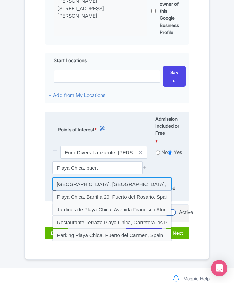
click at [109, 182] on input at bounding box center [111, 183] width 119 height 13
type input "[GEOGRAPHIC_DATA], [GEOGRAPHIC_DATA], [GEOGRAPHIC_DATA][PERSON_NAME], [GEOGRAPH…"
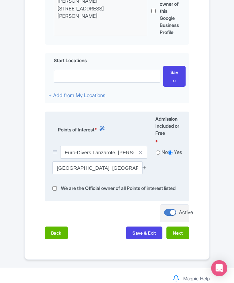
click at [146, 169] on icon at bounding box center [144, 167] width 5 height 5
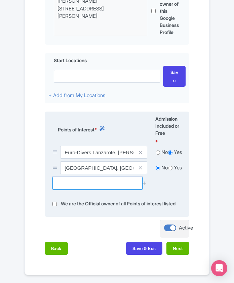
click at [66, 183] on input "text" at bounding box center [97, 183] width 90 height 13
paste input "[GEOGRAPHIC_DATA]"
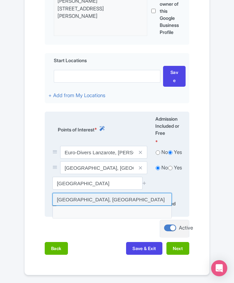
click at [117, 197] on input at bounding box center [111, 199] width 119 height 13
type input "Playa del Jablillo, Spain"
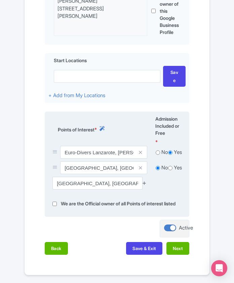
click at [144, 185] on icon at bounding box center [144, 182] width 5 height 5
click at [145, 183] on icon at bounding box center [144, 182] width 5 height 5
click at [144, 184] on icon at bounding box center [144, 182] width 5 height 5
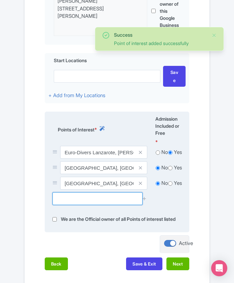
click at [105, 202] on input "text" at bounding box center [97, 198] width 90 height 13
paste input "Museo Atlantico"
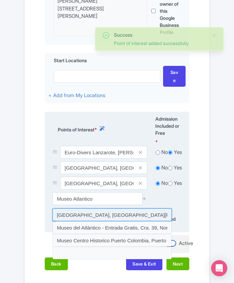
click at [102, 216] on input at bounding box center [111, 214] width 119 height 13
type input "Museo Atlántico Lanzarote, Playa Blanca, Spain"
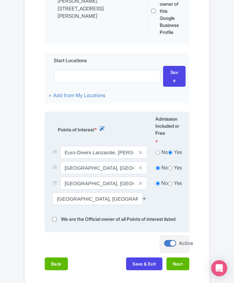
click at [144, 200] on icon at bounding box center [144, 198] width 5 height 5
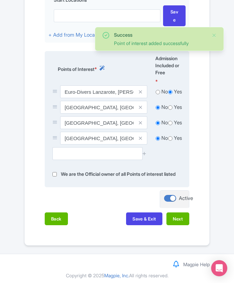
scroll to position [318, 0]
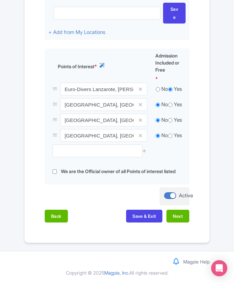
click at [59, 251] on div "Magpie Help Notifications No notifications Copyright © 2025 Magpie, Inc. All ri…" at bounding box center [117, 267] width 234 height 32
click at [174, 219] on button "Next" at bounding box center [177, 216] width 23 height 13
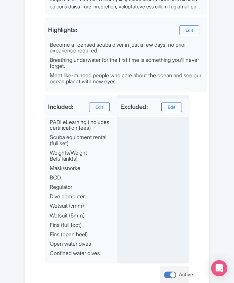
scroll to position [390, 0]
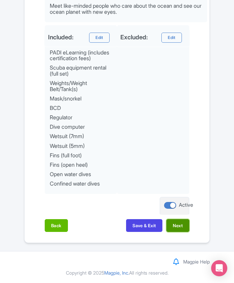
click at [179, 220] on button "Next" at bounding box center [177, 225] width 23 height 13
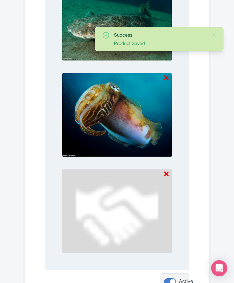
scroll to position [730, 0]
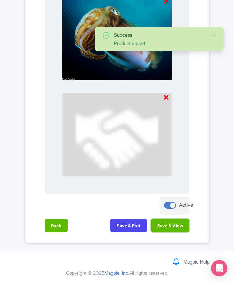
click at [179, 220] on button "Save & View" at bounding box center [170, 225] width 38 height 13
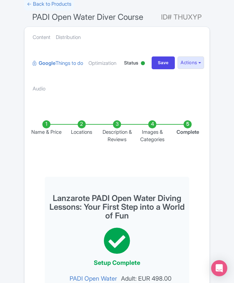
scroll to position [0, 0]
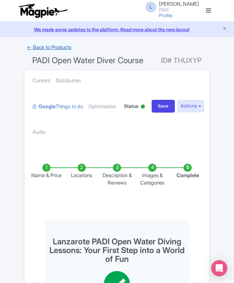
click at [37, 47] on link "← Back to Products" at bounding box center [49, 47] width 50 height 13
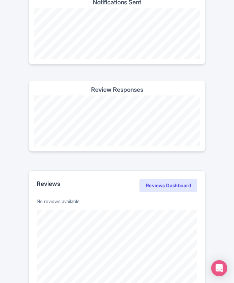
scroll to position [313, 0]
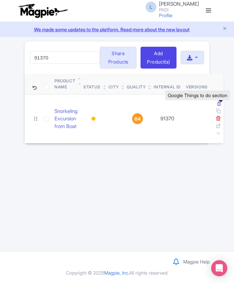
type input "91370"
click at [220, 106] on icon at bounding box center [219, 103] width 4 height 5
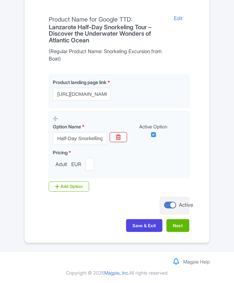
scroll to position [202, 0]
click at [176, 223] on button "Next" at bounding box center [177, 225] width 23 height 13
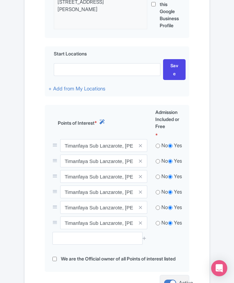
scroll to position [269, 0]
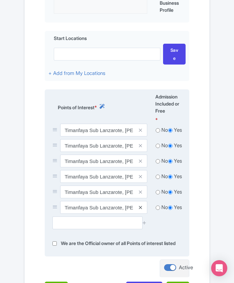
click at [140, 208] on icon at bounding box center [140, 207] width 3 height 5
click at [140, 147] on icon at bounding box center [140, 145] width 3 height 5
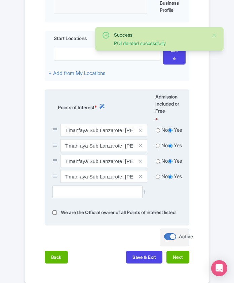
click at [140, 147] on icon at bounding box center [140, 145] width 3 height 5
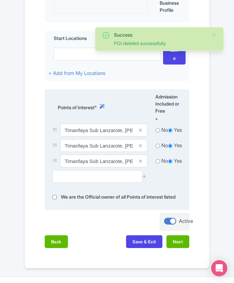
click at [140, 147] on icon at bounding box center [140, 145] width 3 height 5
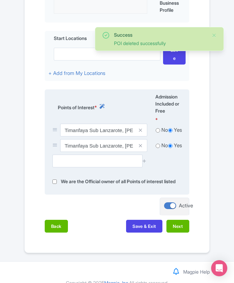
click at [140, 147] on icon at bounding box center [140, 145] width 3 height 5
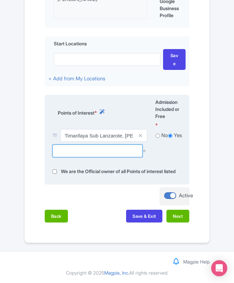
click at [84, 144] on input "text" at bounding box center [97, 150] width 90 height 13
paste input "[GEOGRAPHIC_DATA]"
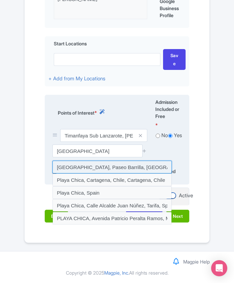
click at [89, 161] on input at bounding box center [111, 167] width 119 height 13
type input "Playa Chica, Paseo Barrilla, Tías, Spain"
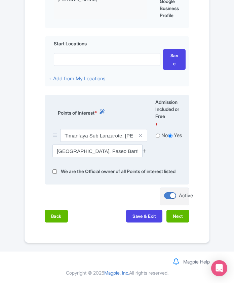
click at [143, 148] on icon at bounding box center [144, 150] width 5 height 5
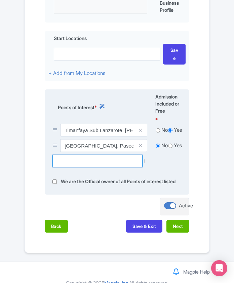
click at [85, 161] on input "text" at bounding box center [97, 161] width 90 height 13
paste input "Museo Atlantico"
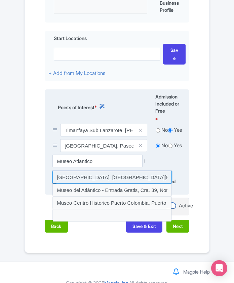
click at [97, 179] on input at bounding box center [111, 177] width 119 height 13
type input "[GEOGRAPHIC_DATA], [GEOGRAPHIC_DATA][PERSON_NAME], [GEOGRAPHIC_DATA]"
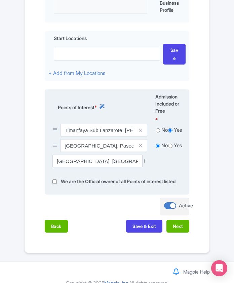
click at [143, 161] on icon at bounding box center [144, 160] width 5 height 5
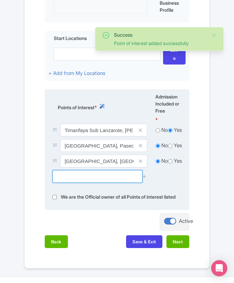
click at [109, 174] on input "text" at bounding box center [97, 176] width 90 height 13
paste input "[GEOGRAPHIC_DATA]"
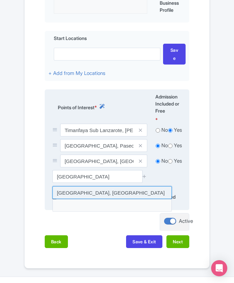
click at [102, 196] on input at bounding box center [111, 192] width 119 height 13
type input "[GEOGRAPHIC_DATA], [GEOGRAPHIC_DATA]"
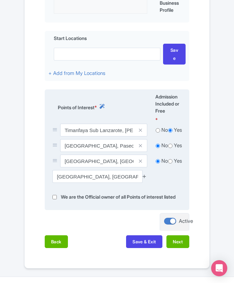
click at [145, 178] on icon at bounding box center [144, 176] width 5 height 5
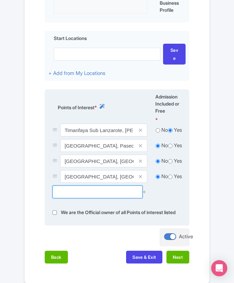
click at [83, 196] on input "text" at bounding box center [97, 191] width 90 height 13
paste input "Montaña Roja"
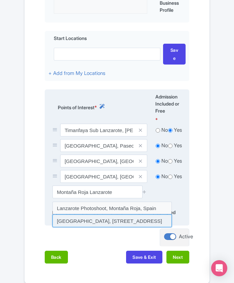
click at [82, 225] on input at bounding box center [111, 220] width 119 height 13
type input "Playa de Montaña Roja, Av. 7 Islas Canarias, Spain"
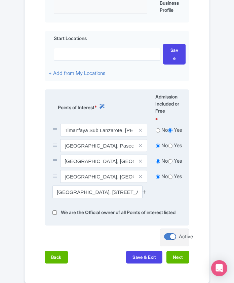
click at [146, 194] on icon at bounding box center [144, 191] width 5 height 5
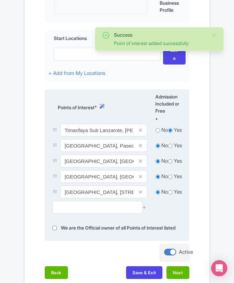
scroll to position [313, 0]
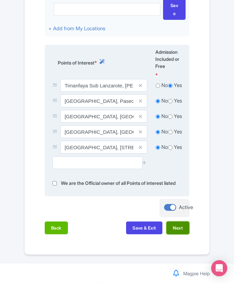
click at [177, 234] on button "Next" at bounding box center [177, 227] width 23 height 13
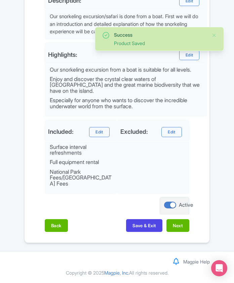
scroll to position [284, 0]
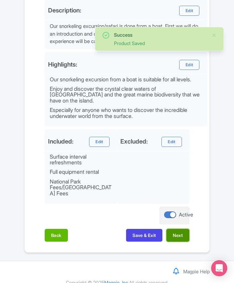
click at [177, 229] on button "Next" at bounding box center [177, 235] width 23 height 13
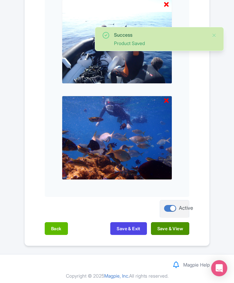
scroll to position [635, 0]
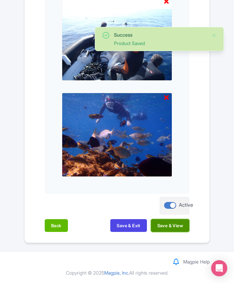
click at [176, 226] on button "Save & View" at bounding box center [170, 225] width 38 height 13
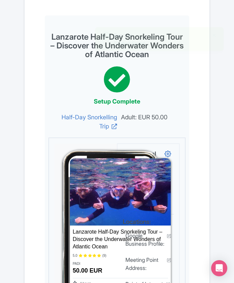
scroll to position [0, 0]
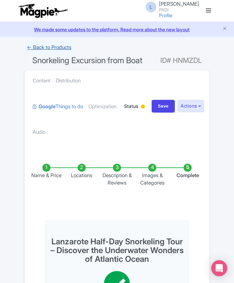
click at [46, 44] on link "← Back to Products" at bounding box center [49, 47] width 50 height 13
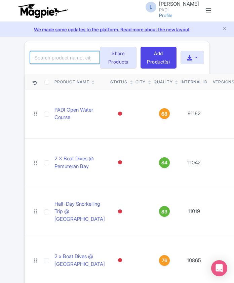
click at [40, 64] on input "search" at bounding box center [65, 57] width 70 height 13
paste input "91579"
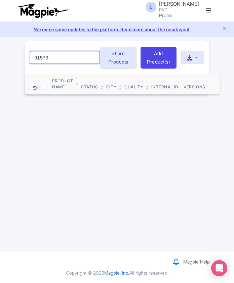
click at [53, 64] on input "91579" at bounding box center [65, 57] width 70 height 13
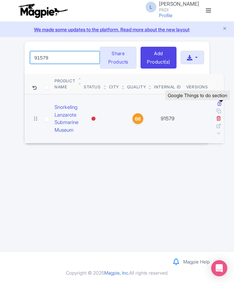
type input "91579"
click at [221, 106] on icon at bounding box center [219, 103] width 4 height 5
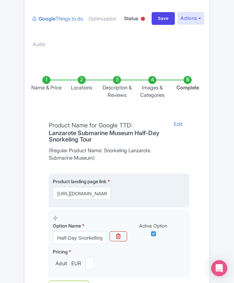
scroll to position [206, 0]
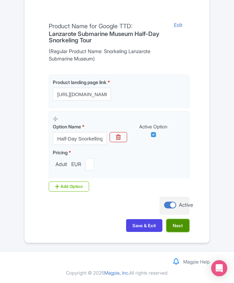
click at [175, 227] on button "Next" at bounding box center [177, 225] width 23 height 13
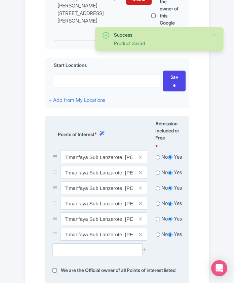
scroll to position [296, 0]
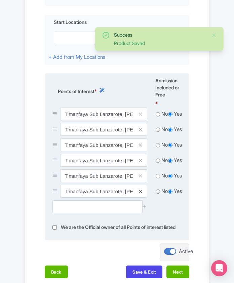
click at [141, 192] on icon at bounding box center [140, 191] width 3 height 5
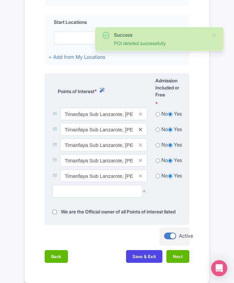
click at [141, 132] on icon at bounding box center [140, 129] width 3 height 5
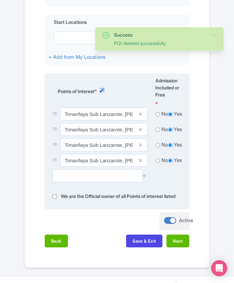
click at [141, 132] on icon at bounding box center [140, 129] width 3 height 5
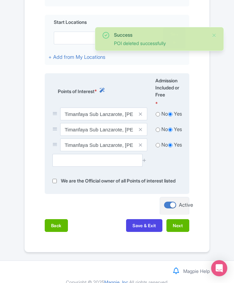
click at [141, 132] on icon at bounding box center [140, 129] width 3 height 5
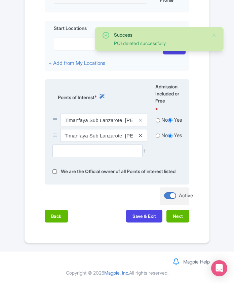
click at [140, 133] on icon at bounding box center [140, 135] width 3 height 5
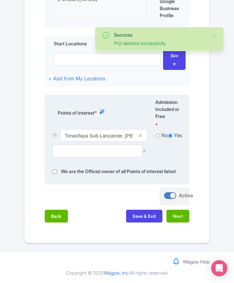
scroll to position [283, 0]
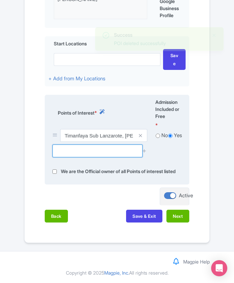
click at [77, 144] on input "text" at bounding box center [97, 150] width 90 height 13
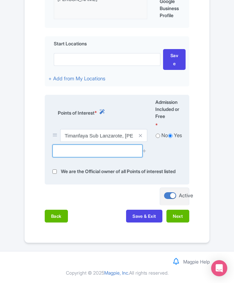
paste input "Museo Atlantico"
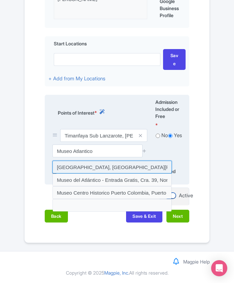
click at [77, 161] on input at bounding box center [111, 167] width 119 height 13
type input "Museo Atlántico Lanzarote, Playa Blanca, Spain"
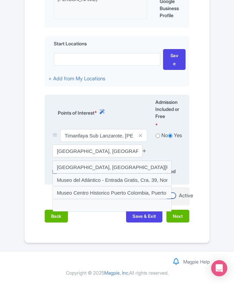
click at [145, 148] on icon at bounding box center [144, 150] width 5 height 5
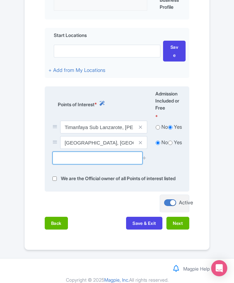
click at [96, 154] on input "text" at bounding box center [97, 158] width 90 height 13
paste input "Las Coloradas"
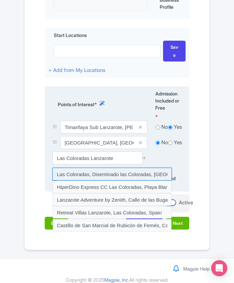
click at [98, 174] on input at bounding box center [111, 174] width 119 height 13
type input "Las Coloradas, Diseminado las Coloradas, Playa Blanca, Spain"
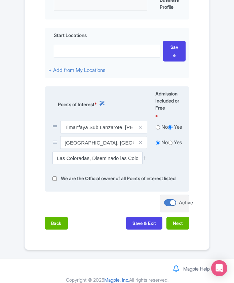
click at [147, 159] on div at bounding box center [144, 158] width 13 height 13
click at [144, 159] on icon at bounding box center [144, 157] width 5 height 5
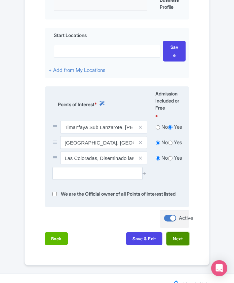
click at [181, 245] on button "Next" at bounding box center [177, 238] width 23 height 13
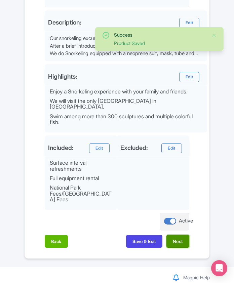
click at [176, 235] on button "Next" at bounding box center [177, 241] width 23 height 13
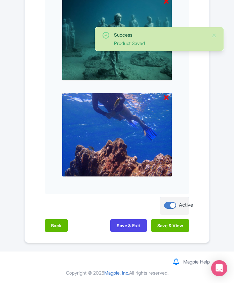
scroll to position [741, 0]
click at [177, 226] on button "Save & View" at bounding box center [170, 225] width 38 height 13
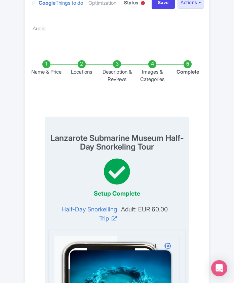
scroll to position [0, 0]
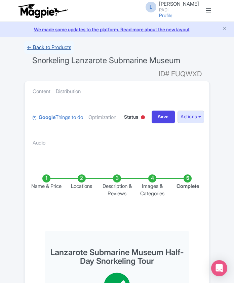
click at [50, 46] on link "← Back to Products" at bounding box center [49, 47] width 50 height 13
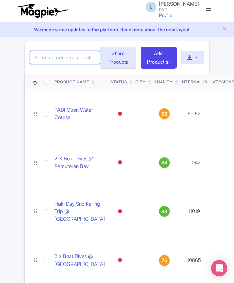
click at [65, 62] on input "search" at bounding box center [65, 57] width 70 height 13
paste input "90838"
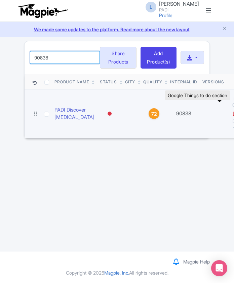
type input "90838"
click at [233, 101] on icon at bounding box center [235, 98] width 4 height 5
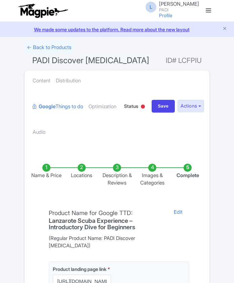
click at [82, 172] on li "Locations" at bounding box center [81, 175] width 35 height 23
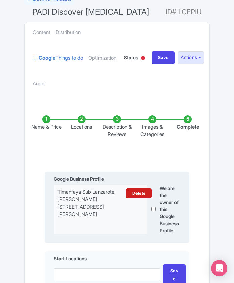
scroll to position [224, 0]
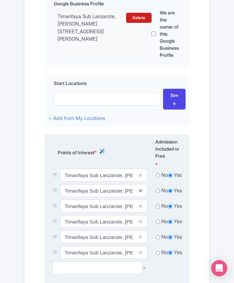
click at [139, 190] on icon at bounding box center [140, 190] width 3 height 5
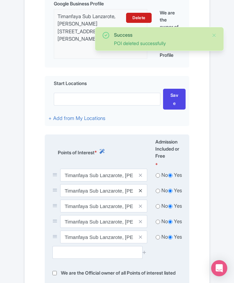
click at [141, 191] on icon at bounding box center [140, 190] width 3 height 5
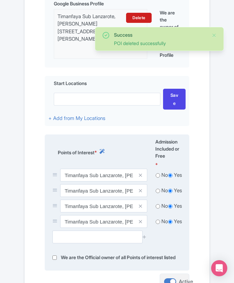
click at [141, 191] on icon at bounding box center [140, 190] width 3 height 5
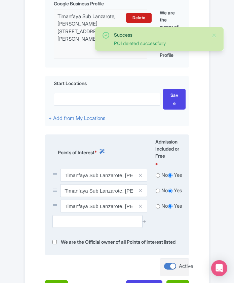
click at [141, 191] on icon at bounding box center [140, 190] width 3 height 5
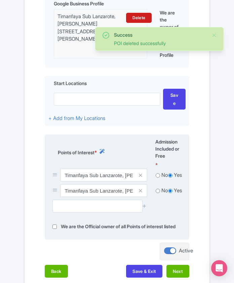
click at [141, 191] on icon at bounding box center [140, 190] width 3 height 5
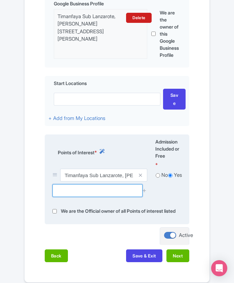
click at [114, 193] on input "text" at bounding box center [97, 190] width 90 height 13
paste input "90838"
type input "9"
click at [92, 197] on input "text" at bounding box center [97, 190] width 90 height 13
paste input "Playa Grande"
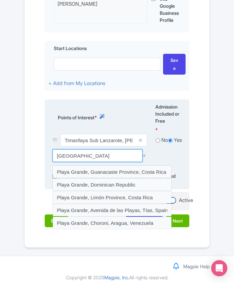
scroll to position [269, 0]
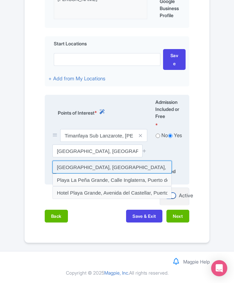
click at [129, 166] on input at bounding box center [111, 167] width 119 height 13
type input "Playa Grande, Avenida de las Playas, Puerto del Carmen, Spain"
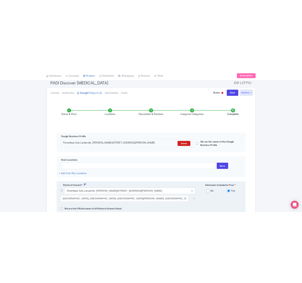
scroll to position [161, 0]
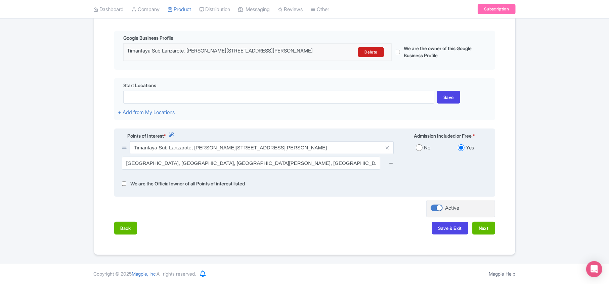
click at [233, 163] on icon at bounding box center [391, 162] width 5 height 5
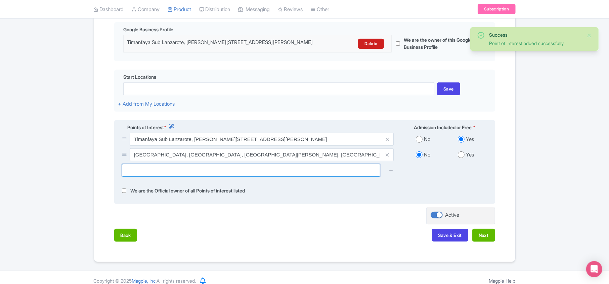
click at [206, 176] on input "text" at bounding box center [251, 170] width 258 height 13
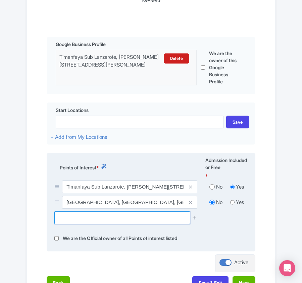
click at [129, 222] on input "text" at bounding box center [122, 217] width 136 height 13
paste input "Playa Chica"
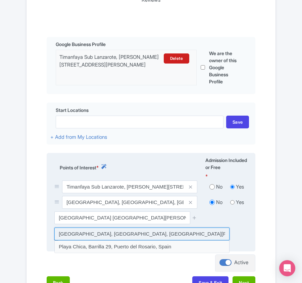
click at [126, 239] on input at bounding box center [141, 233] width 175 height 13
type input "[GEOGRAPHIC_DATA], [GEOGRAPHIC_DATA], [GEOGRAPHIC_DATA][PERSON_NAME], [GEOGRAPH…"
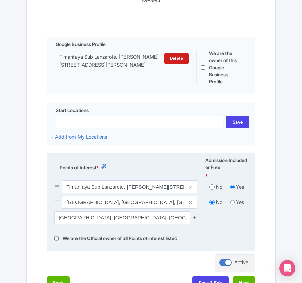
click at [195, 220] on icon at bounding box center [194, 217] width 5 height 5
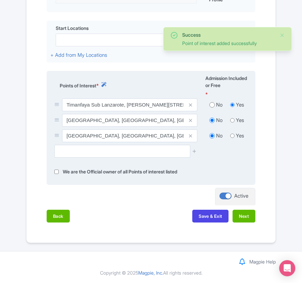
scroll to position [245, 0]
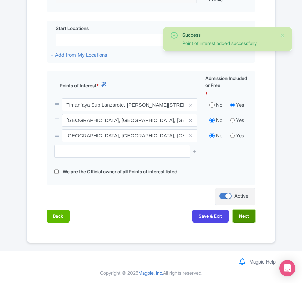
click at [233, 217] on button "Next" at bounding box center [244, 216] width 23 height 13
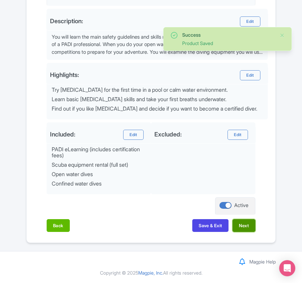
click at [233, 228] on button "Next" at bounding box center [244, 225] width 23 height 13
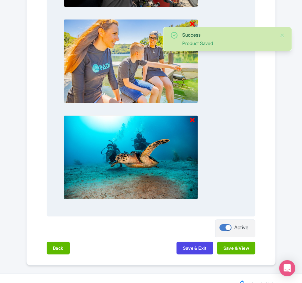
scroll to position [517, 0]
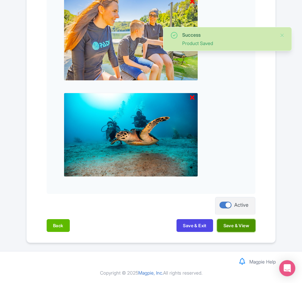
click at [227, 226] on button "Save & View" at bounding box center [236, 225] width 38 height 13
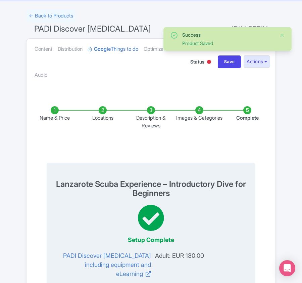
scroll to position [0, 0]
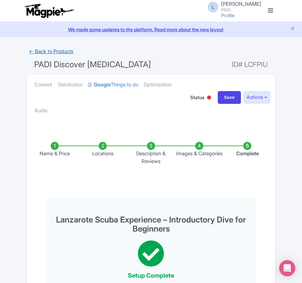
click at [56, 50] on link "← Back to Products" at bounding box center [51, 51] width 50 height 13
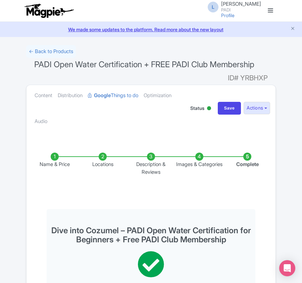
click at [100, 159] on li "Locations" at bounding box center [103, 164] width 48 height 23
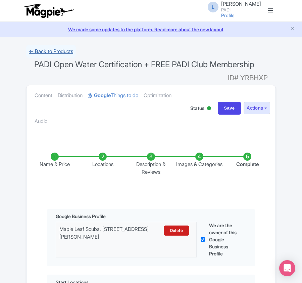
click at [50, 53] on link "← Back to Products" at bounding box center [51, 51] width 50 height 13
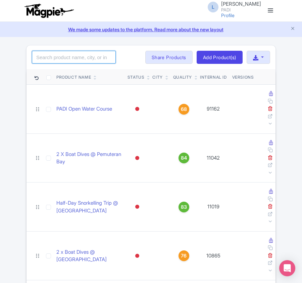
click at [99, 60] on input "search" at bounding box center [74, 57] width 84 height 13
paste input "11143"
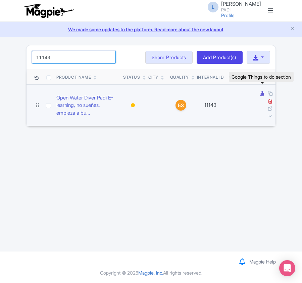
type input "11143"
click at [261, 95] on icon at bounding box center [262, 93] width 4 height 5
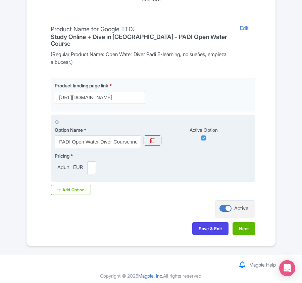
scroll to position [173, 0]
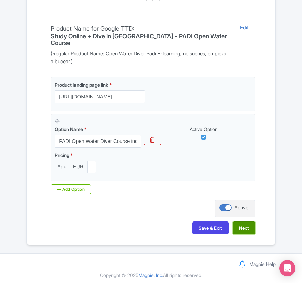
click at [241, 224] on button "Next" at bounding box center [244, 227] width 23 height 13
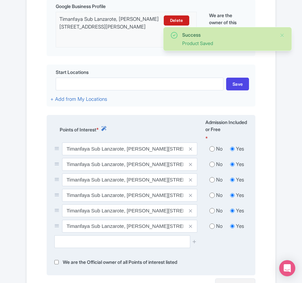
scroll to position [263, 0]
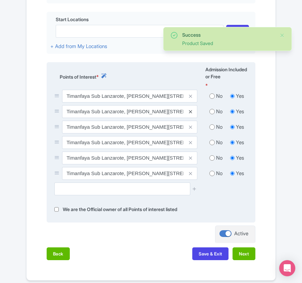
click at [190, 114] on icon at bounding box center [190, 111] width 3 height 5
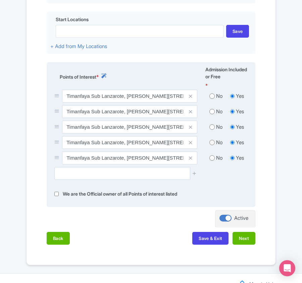
click at [190, 114] on icon at bounding box center [190, 111] width 3 height 5
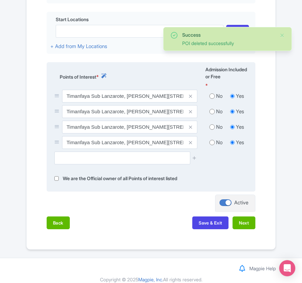
click at [190, 114] on icon at bounding box center [190, 111] width 3 height 5
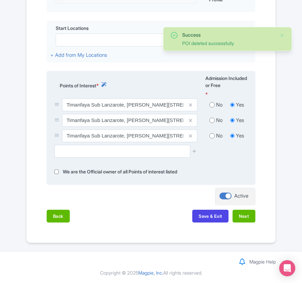
click at [190, 115] on span at bounding box center [190, 120] width 13 height 13
click at [190, 120] on icon at bounding box center [190, 120] width 3 height 5
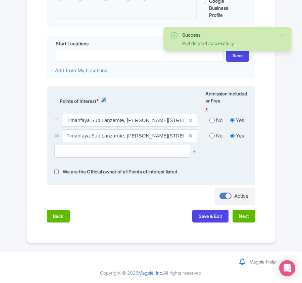
click at [189, 132] on link at bounding box center [190, 136] width 3 height 8
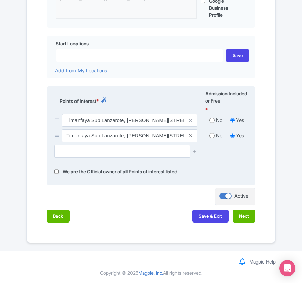
click at [191, 135] on icon at bounding box center [190, 135] width 3 height 5
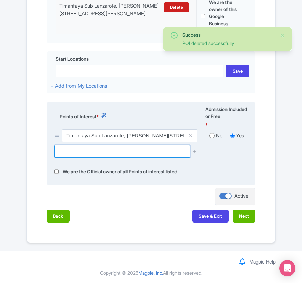
click at [88, 154] on input "text" at bounding box center [122, 151] width 136 height 13
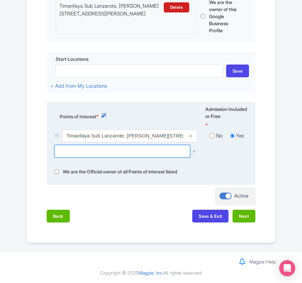
click at [140, 149] on input "text" at bounding box center [122, 151] width 136 height 13
paste input "Playa Chica"
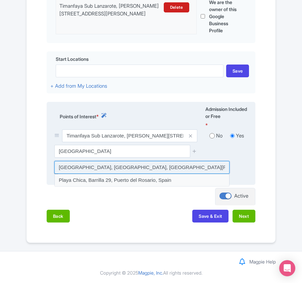
click at [152, 164] on input at bounding box center [141, 167] width 175 height 13
type input "[GEOGRAPHIC_DATA], [GEOGRAPHIC_DATA], [GEOGRAPHIC_DATA][PERSON_NAME], [GEOGRAPH…"
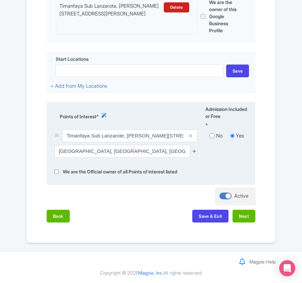
click at [197, 151] on icon at bounding box center [194, 150] width 5 height 5
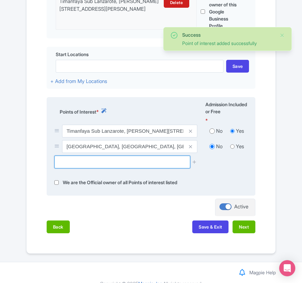
click at [90, 163] on input "text" at bounding box center [122, 162] width 136 height 13
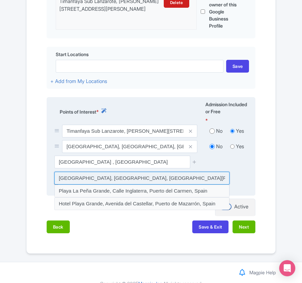
click at [93, 181] on input at bounding box center [141, 178] width 175 height 13
type input "Playa Grande, Avenida de las Playas, Puerto del Carmen, Spain"
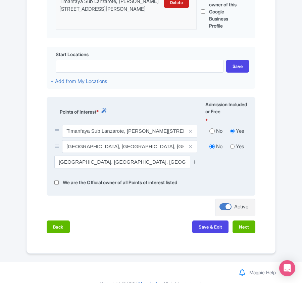
click at [194, 164] on icon at bounding box center [194, 161] width 5 height 5
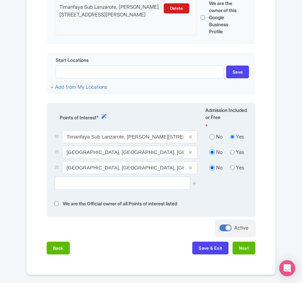
scroll to position [259, 0]
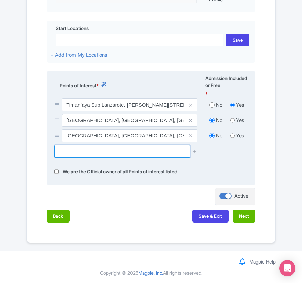
click at [119, 148] on input "text" at bounding box center [122, 151] width 136 height 13
click at [106, 153] on input "text" at bounding box center [122, 151] width 136 height 13
paste input "Museo Atlantico"
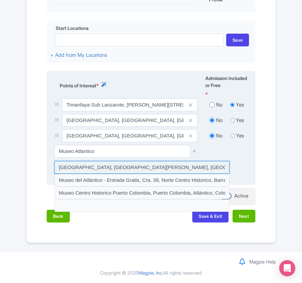
click at [96, 167] on input at bounding box center [141, 167] width 175 height 13
type input "[GEOGRAPHIC_DATA], [GEOGRAPHIC_DATA][PERSON_NAME], [GEOGRAPHIC_DATA]"
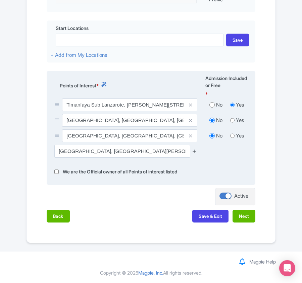
click at [192, 148] on icon at bounding box center [194, 150] width 5 height 5
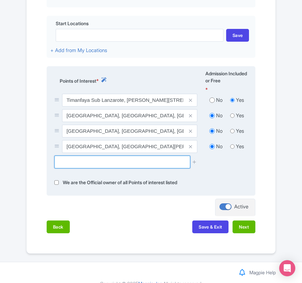
click at [146, 168] on input "text" at bounding box center [122, 162] width 136 height 13
paste input "Las Coloradas"
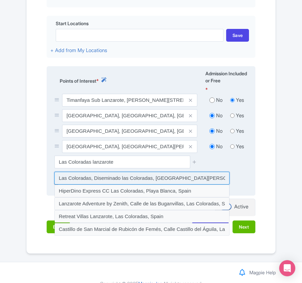
click at [151, 179] on input at bounding box center [141, 178] width 175 height 13
type input "Las Coloradas, Diseminado las Coloradas, [GEOGRAPHIC_DATA][PERSON_NAME], [GEOGR…"
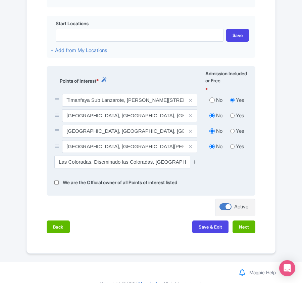
click at [194, 164] on icon at bounding box center [194, 161] width 5 height 5
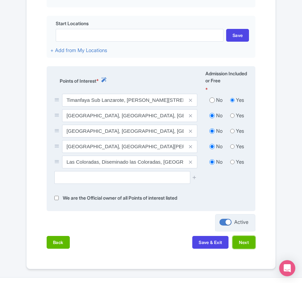
click at [241, 246] on div "Name & Price Locations Description & Reviews Images & Categories Complete Edit …" at bounding box center [151, 67] width 241 height 375
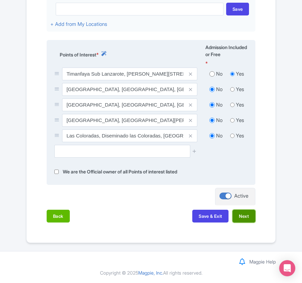
scroll to position [290, 0]
click at [245, 215] on button "Next" at bounding box center [244, 216] width 23 height 13
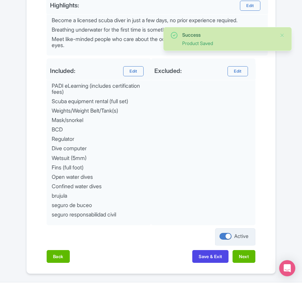
scroll to position [361, 0]
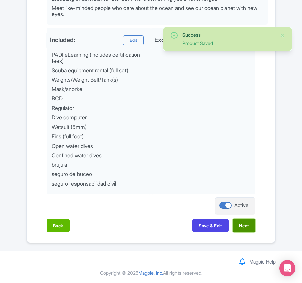
click at [244, 222] on button "Next" at bounding box center [244, 225] width 23 height 13
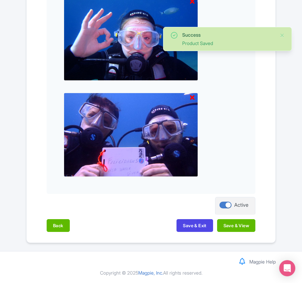
scroll to position [434, 0]
click at [242, 230] on button "Save & View" at bounding box center [236, 225] width 38 height 13
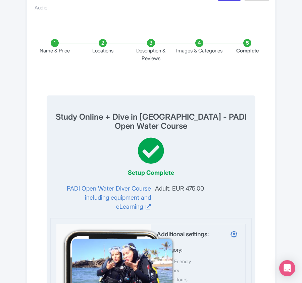
scroll to position [0, 0]
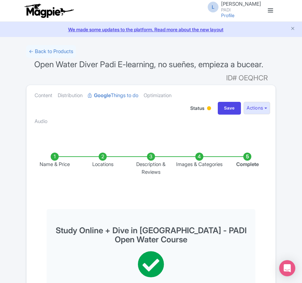
click at [38, 53] on link "← Back to Products" at bounding box center [51, 51] width 50 height 13
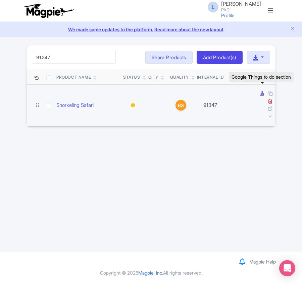
type input "91347"
click at [262, 96] on icon at bounding box center [262, 93] width 4 height 5
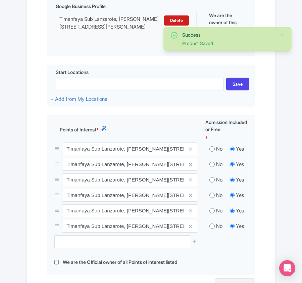
scroll to position [249, 0]
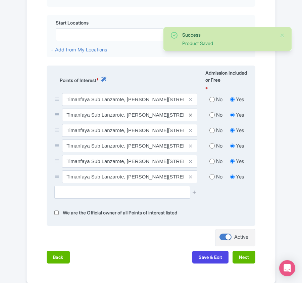
click at [190, 116] on icon at bounding box center [190, 115] width 3 height 5
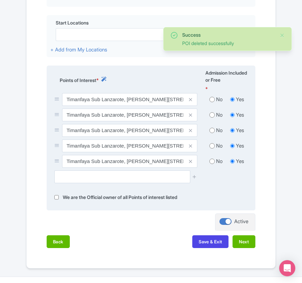
click at [190, 116] on icon at bounding box center [190, 115] width 3 height 5
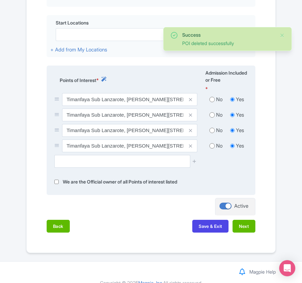
click at [190, 116] on icon at bounding box center [190, 115] width 3 height 5
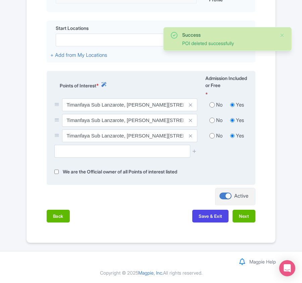
scroll to position [245, 0]
click at [190, 117] on link at bounding box center [190, 121] width 3 height 8
click at [191, 120] on icon at bounding box center [190, 120] width 3 height 5
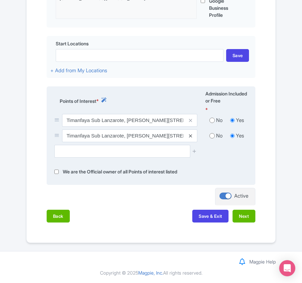
click at [191, 135] on icon at bounding box center [190, 135] width 3 height 5
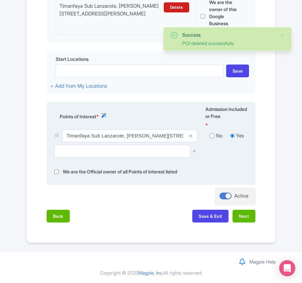
scroll to position [214, 0]
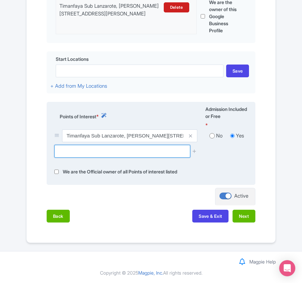
click at [125, 153] on input "text" at bounding box center [122, 151] width 136 height 13
click at [174, 155] on input "text" at bounding box center [122, 151] width 136 height 13
paste input "[GEOGRAPHIC_DATA], [GEOGRAPHIC_DATA], [GEOGRAPHIC_DATA]"
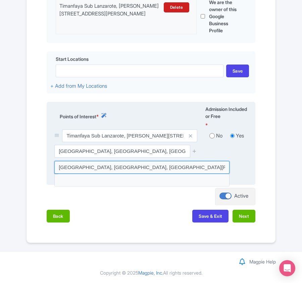
click at [109, 164] on input at bounding box center [141, 167] width 175 height 13
type input "[GEOGRAPHIC_DATA], [GEOGRAPHIC_DATA], [GEOGRAPHIC_DATA][PERSON_NAME], [GEOGRAPH…"
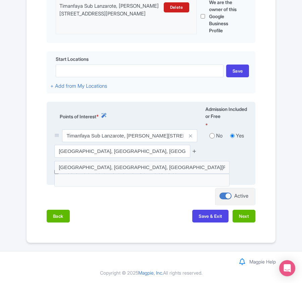
click at [195, 151] on icon at bounding box center [194, 150] width 5 height 5
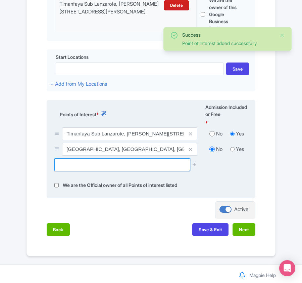
click at [72, 165] on input "text" at bounding box center [122, 164] width 136 height 13
paste input "[GEOGRAPHIC_DATA], [GEOGRAPHIC_DATA][PERSON_NAME], [GEOGRAPHIC_DATA]"
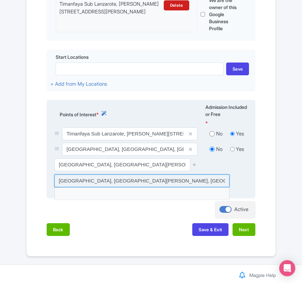
click at [163, 179] on input at bounding box center [141, 180] width 175 height 13
type input "[GEOGRAPHIC_DATA], [GEOGRAPHIC_DATA][PERSON_NAME], [GEOGRAPHIC_DATA]"
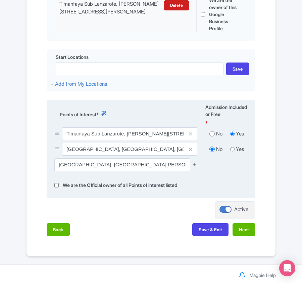
click at [197, 165] on icon at bounding box center [194, 164] width 5 height 5
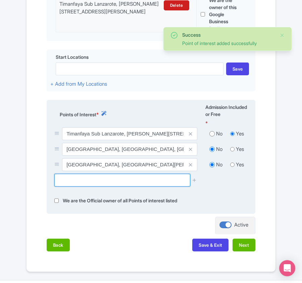
click at [81, 180] on input "text" at bounding box center [122, 180] width 136 height 13
paste input "Las Coloradas, Diseminado las Coloradas, [GEOGRAPHIC_DATA]"
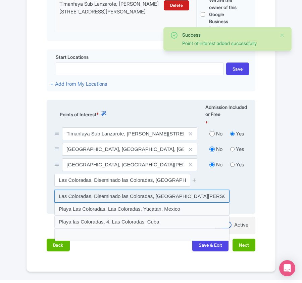
click at [136, 196] on input at bounding box center [141, 196] width 175 height 13
type input "Las Coloradas, Diseminado las Coloradas, [GEOGRAPHIC_DATA][PERSON_NAME], [GEOGR…"
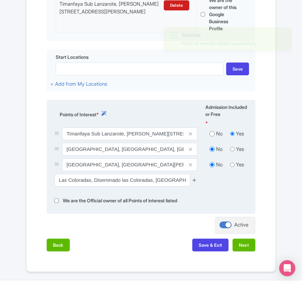
click at [195, 181] on icon at bounding box center [194, 179] width 5 height 5
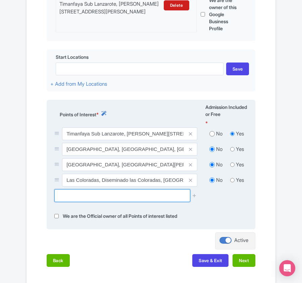
click at [115, 202] on input "text" at bounding box center [122, 195] width 136 height 13
paste input "[GEOGRAPHIC_DATA]"
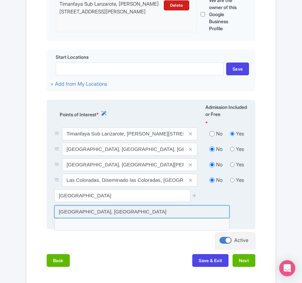
click at [81, 216] on input at bounding box center [141, 211] width 175 height 13
type input "[GEOGRAPHIC_DATA], [GEOGRAPHIC_DATA]"
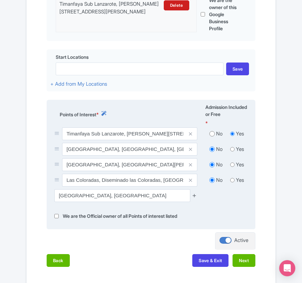
click at [194, 196] on icon at bounding box center [194, 195] width 5 height 5
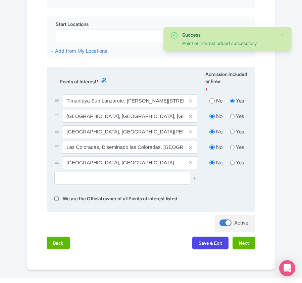
scroll to position [276, 0]
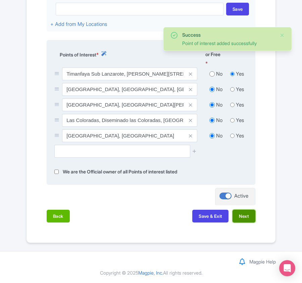
click at [241, 222] on button "Next" at bounding box center [244, 216] width 23 height 13
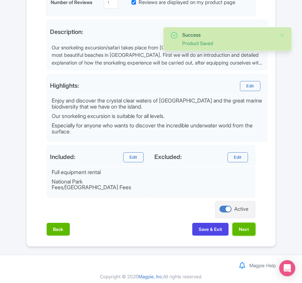
click at [241, 223] on button "Next" at bounding box center [244, 229] width 23 height 13
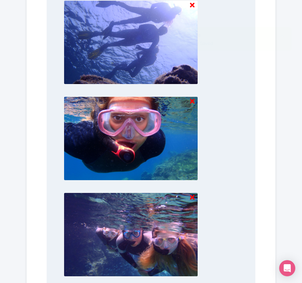
scroll to position [604, 0]
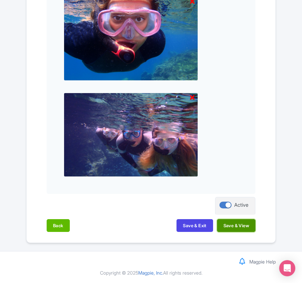
click at [245, 226] on button "Save & View" at bounding box center [236, 225] width 38 height 13
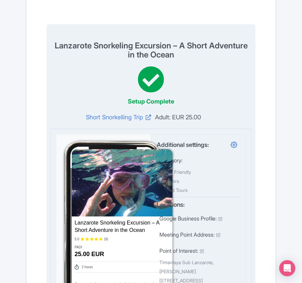
scroll to position [22, 0]
